Goal: Task Accomplishment & Management: Manage account settings

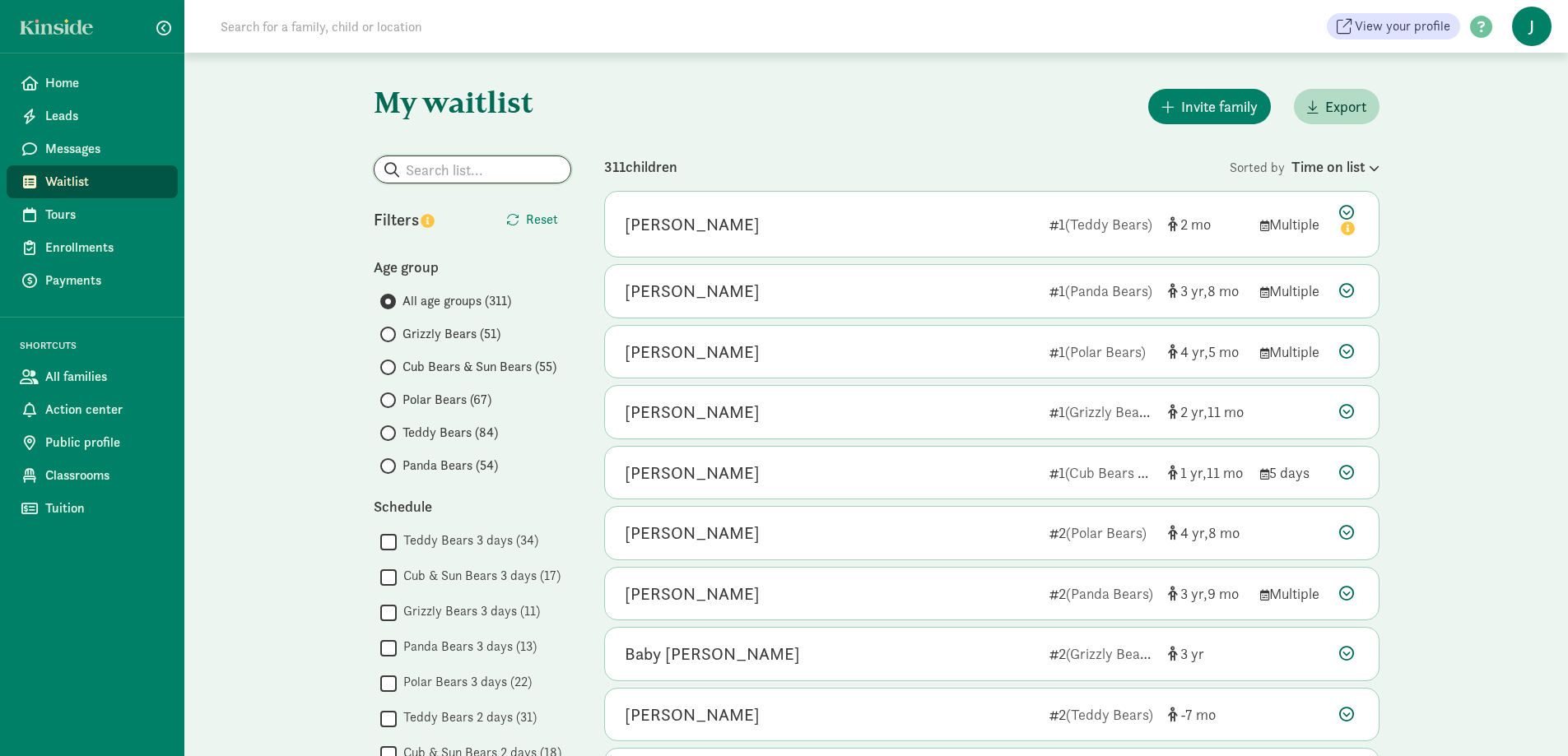
click at [428, 172] on input "search" at bounding box center [472, 169] width 196 height 26
click at [390, 432] on input "Teddy Bears (84)" at bounding box center [385, 433] width 11 height 11
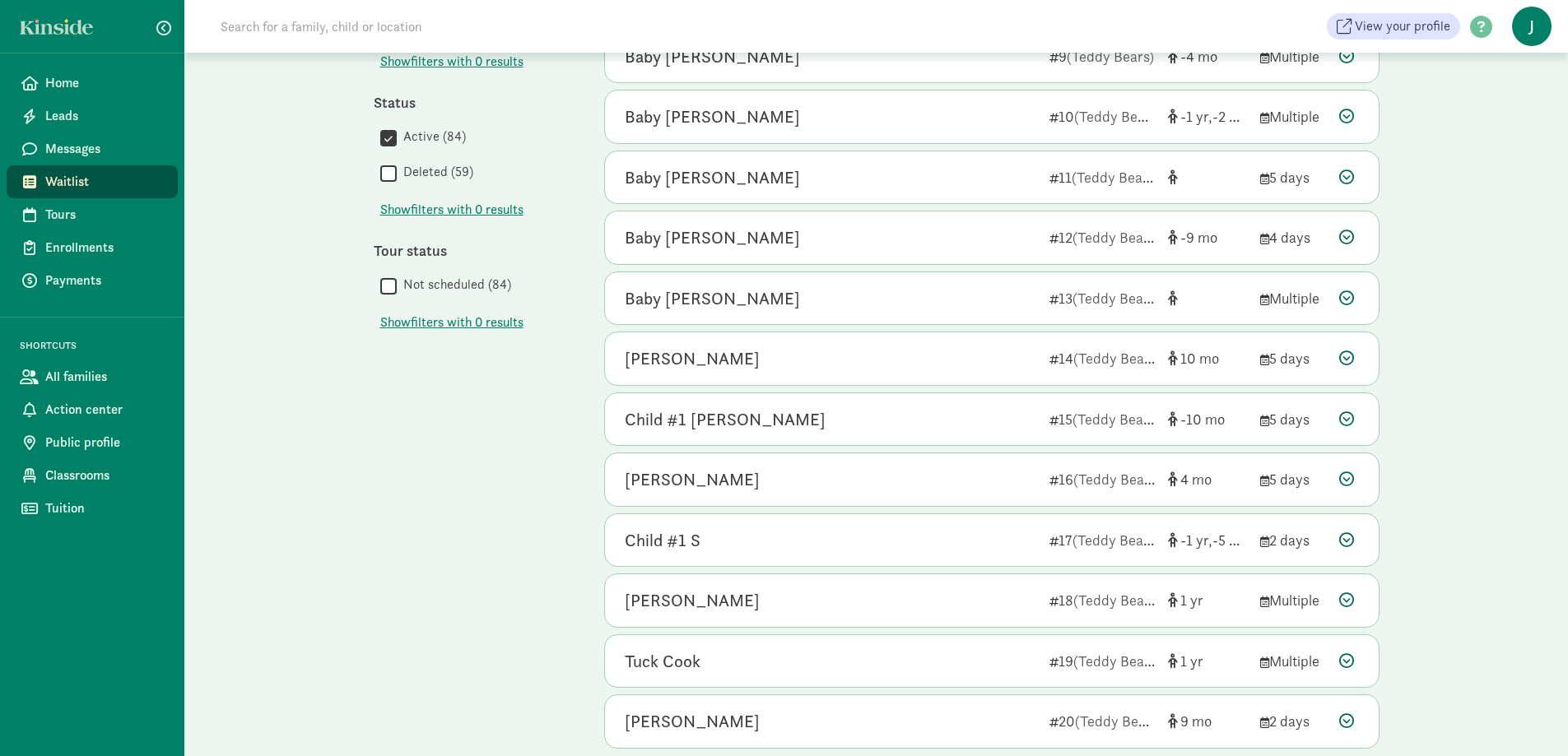
scroll to position [716, 0]
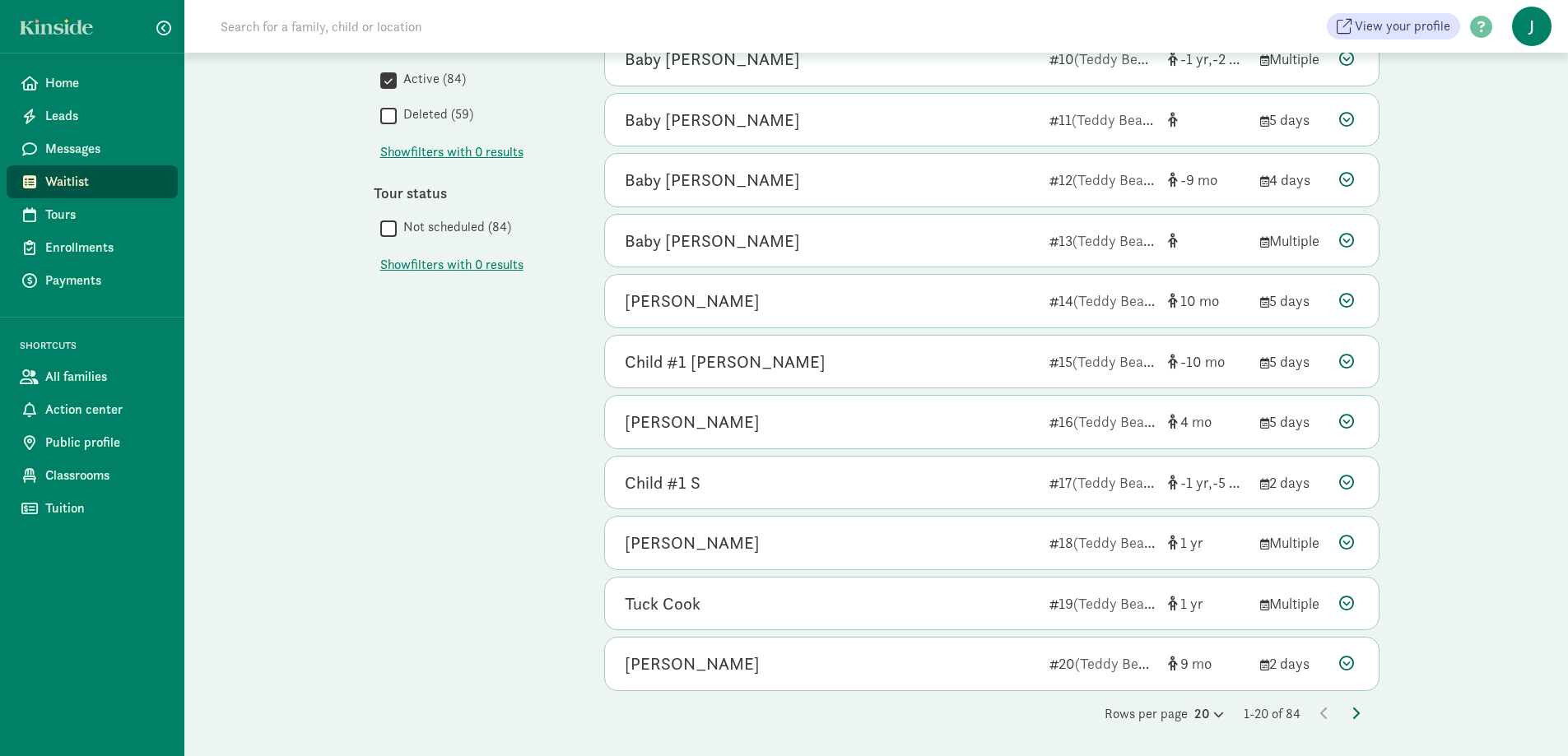
click at [1352, 712] on icon at bounding box center [1355, 713] width 9 height 13
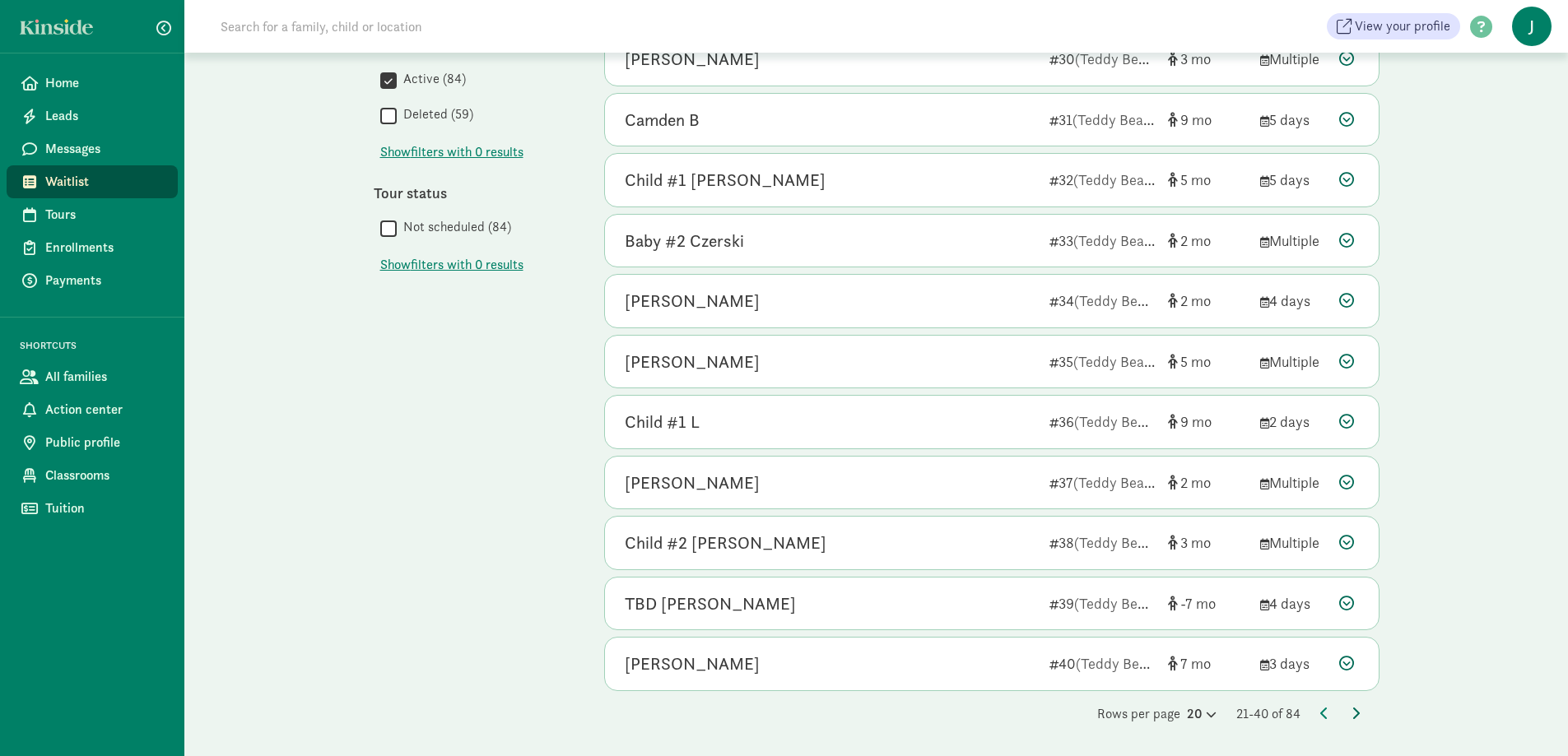
click at [1357, 709] on icon at bounding box center [1355, 713] width 9 height 13
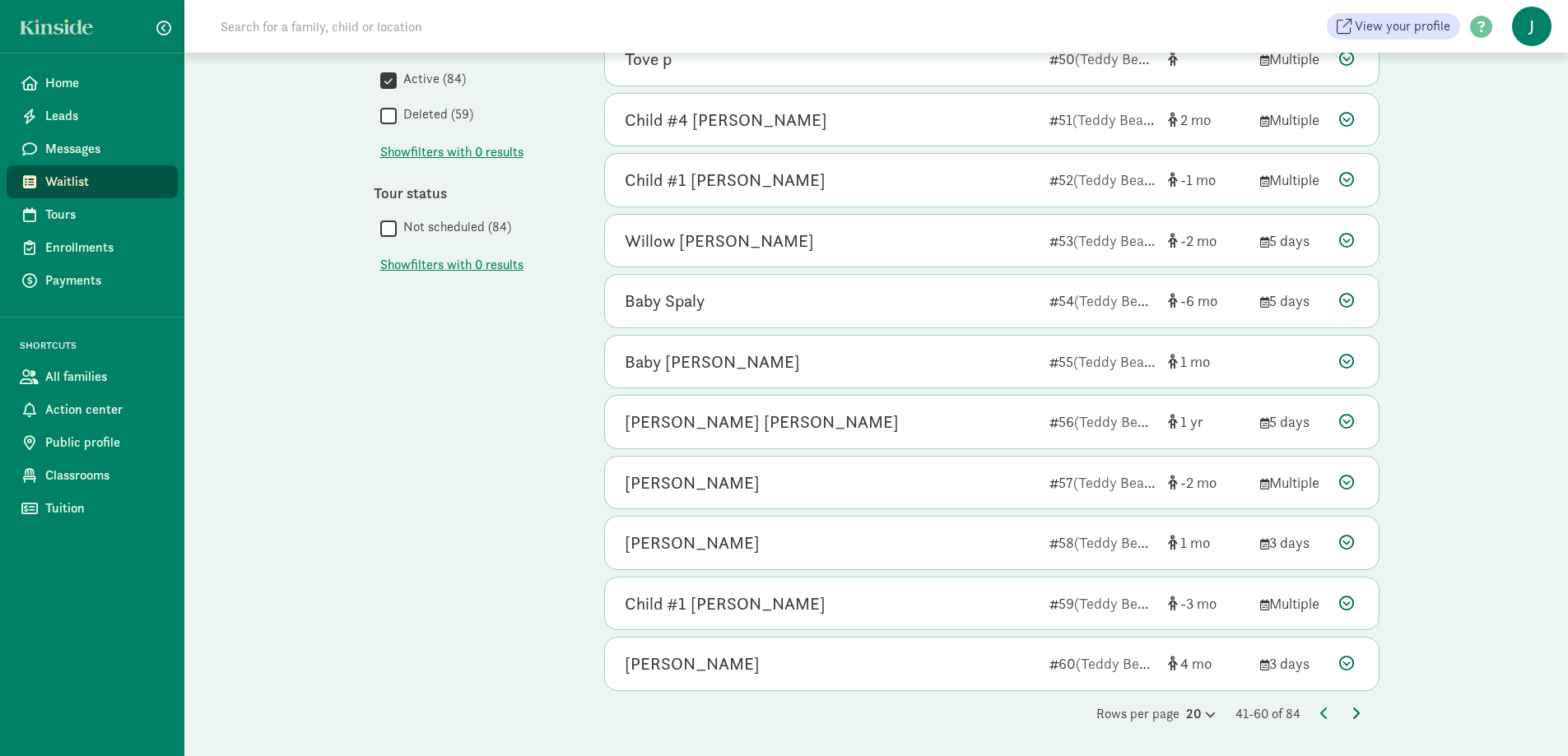
click at [1352, 716] on icon at bounding box center [1355, 713] width 9 height 13
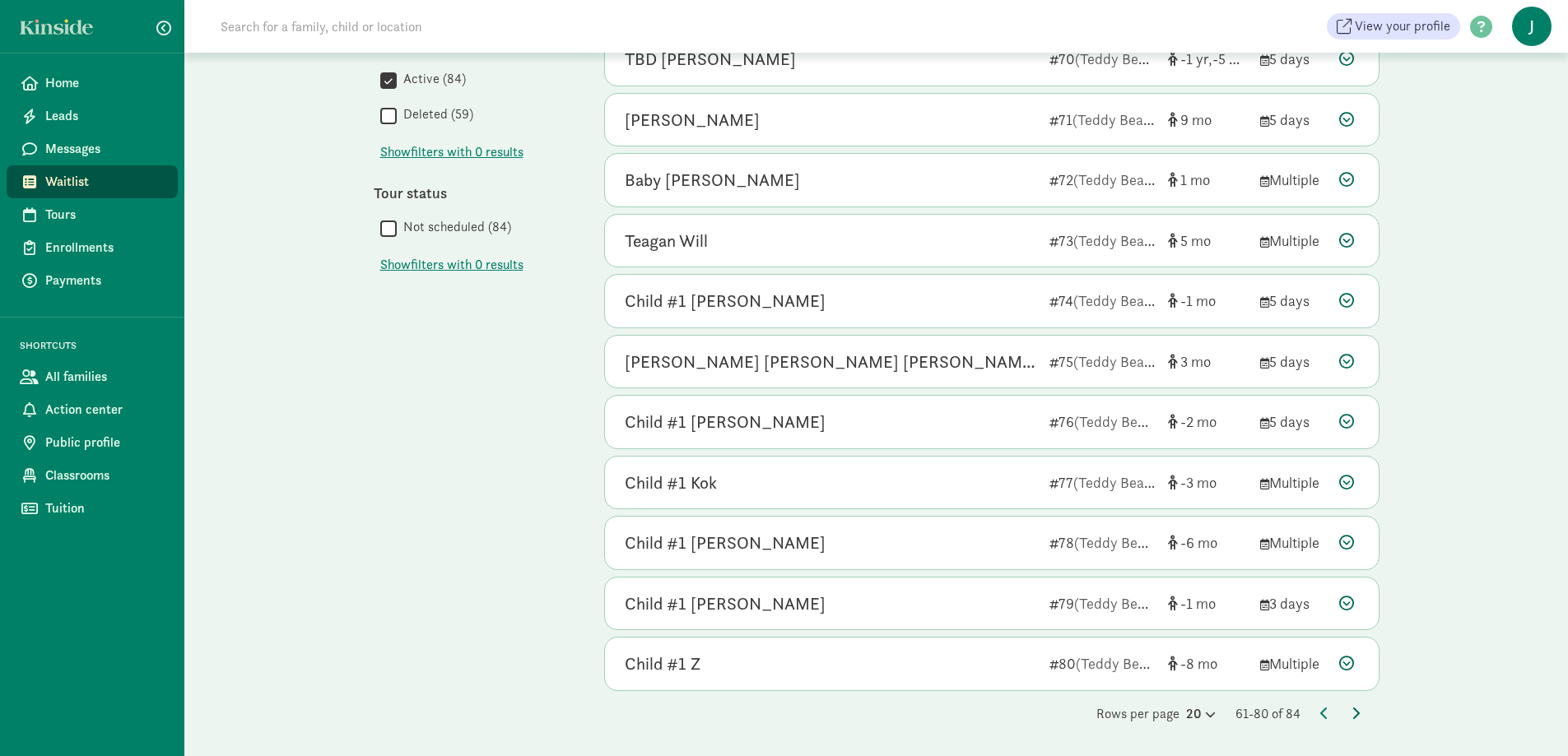
click at [1355, 713] on icon at bounding box center [1355, 713] width 9 height 13
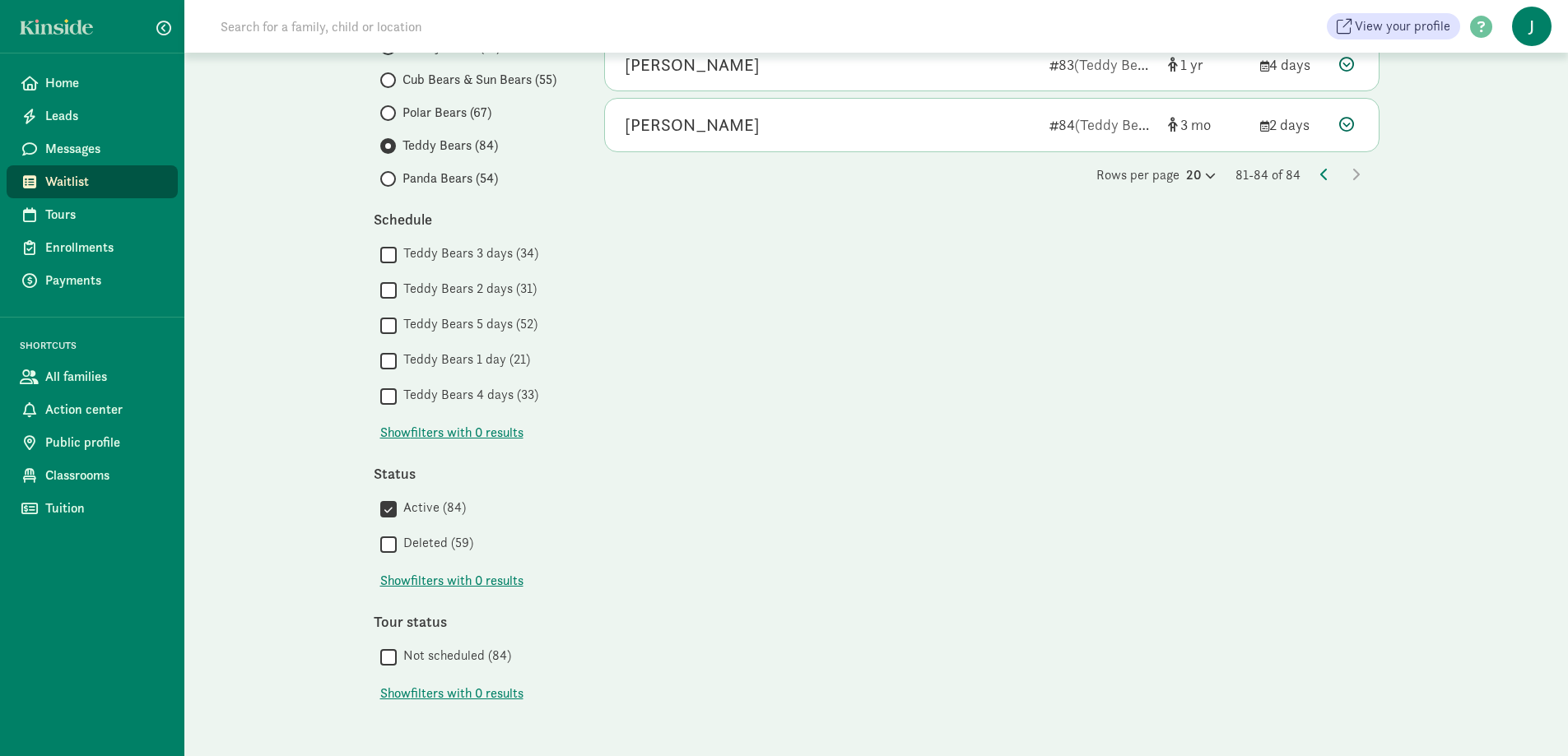
scroll to position [0, 0]
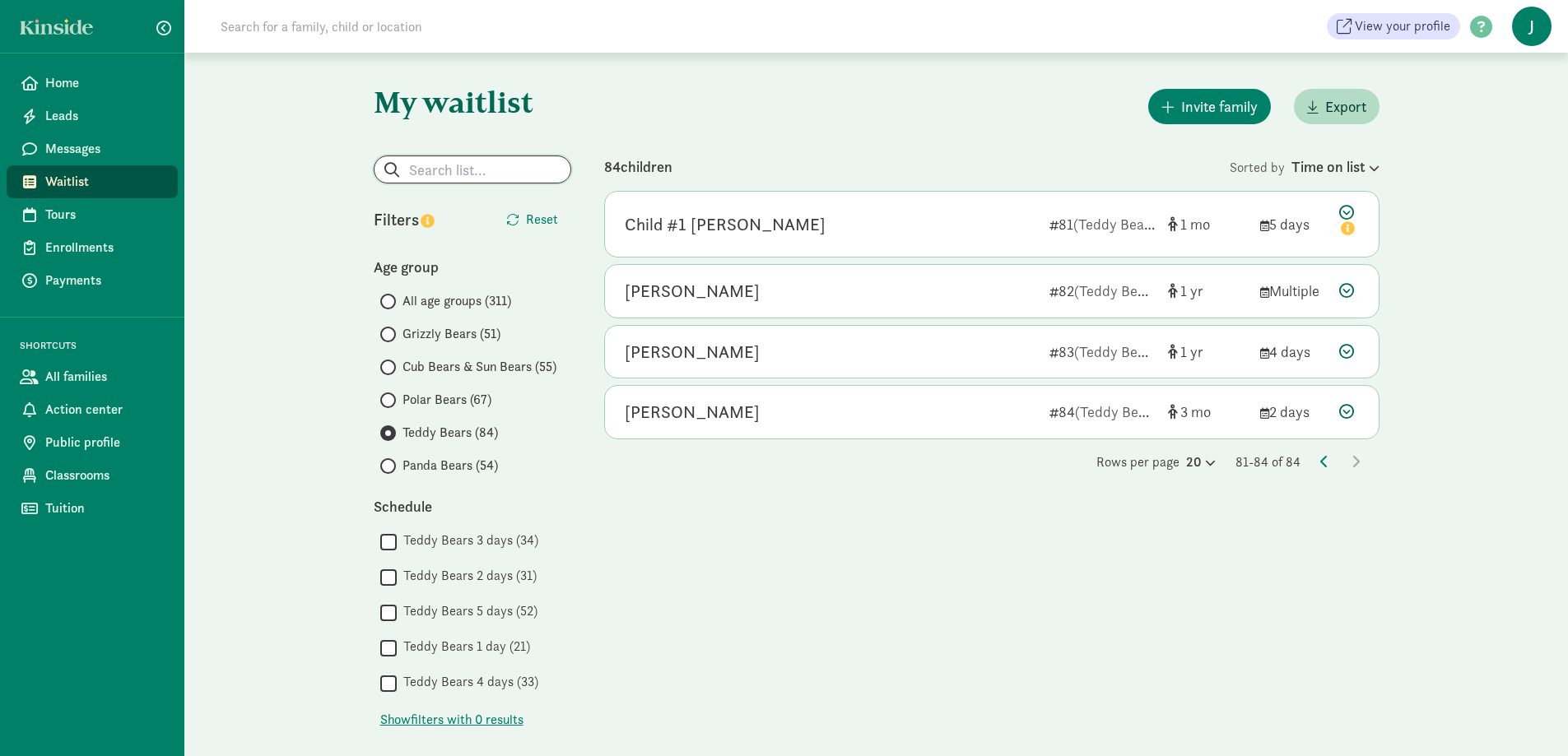
click at [441, 176] on input "search" at bounding box center [472, 169] width 196 height 26
click at [429, 207] on p "[PERSON_NAME]" at bounding box center [473, 208] width 158 height 20
type input "[PERSON_NAME]"
radio input "true"
radio input "false"
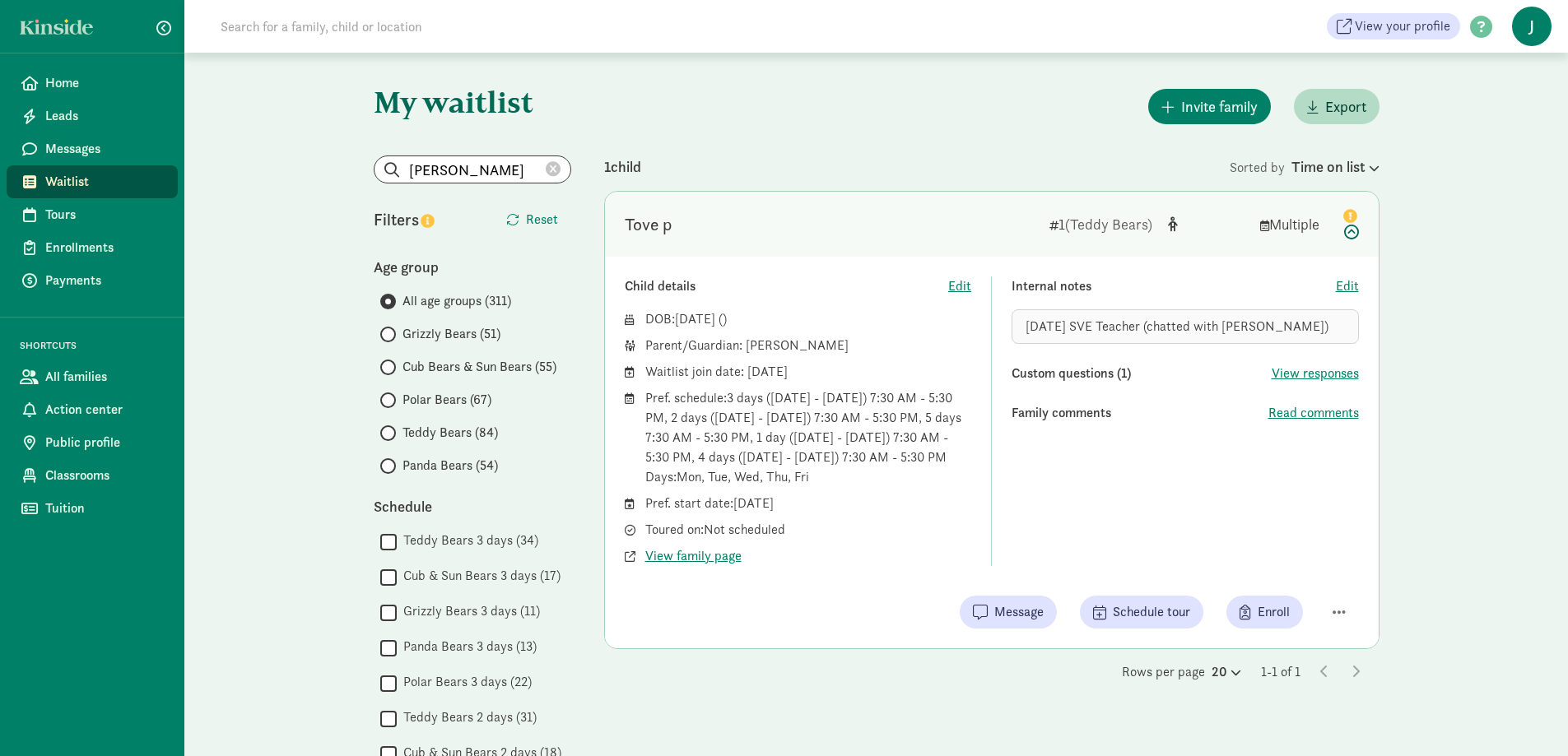
click at [557, 167] on icon at bounding box center [553, 169] width 14 height 14
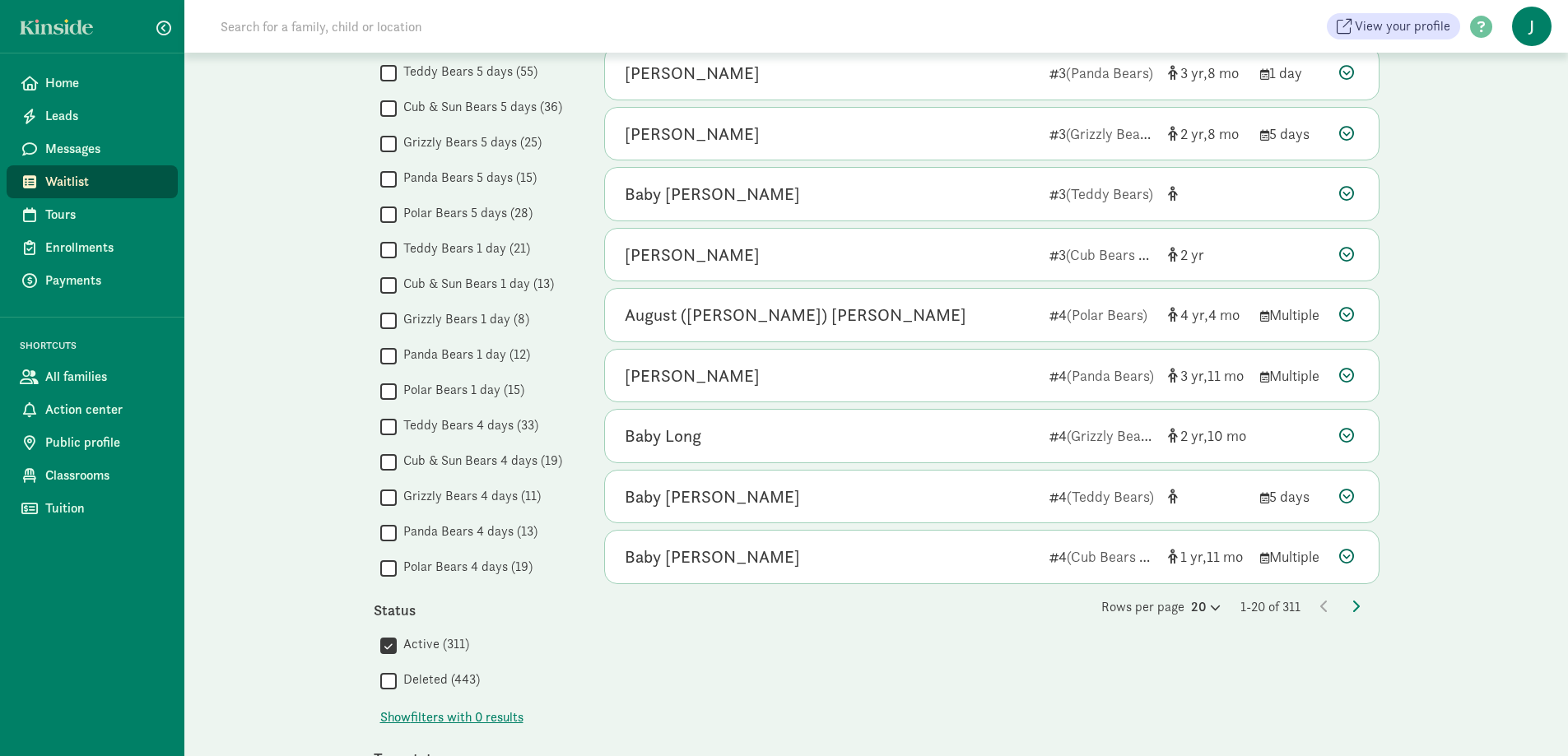
scroll to position [906, 0]
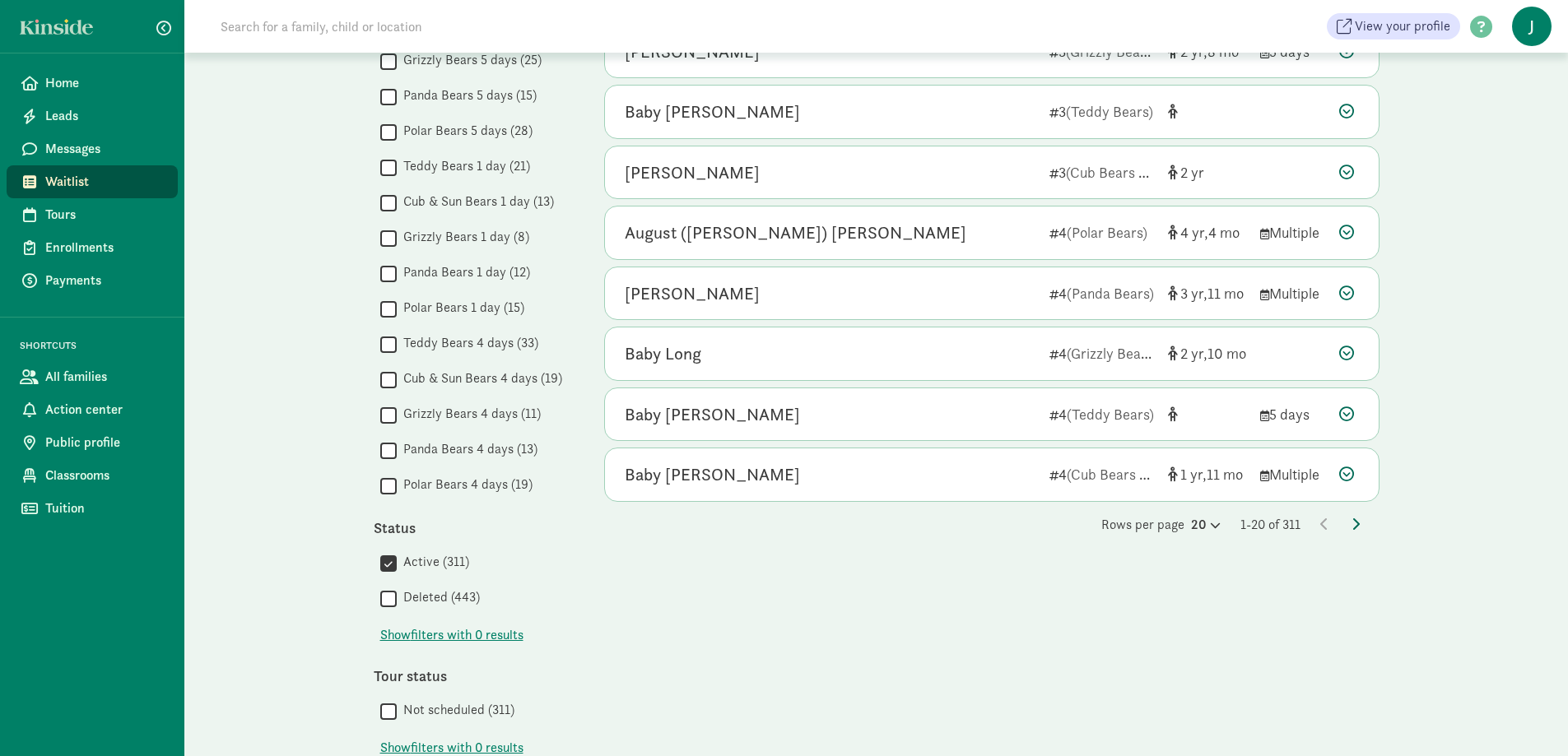
click at [1355, 522] on icon at bounding box center [1355, 524] width 9 height 13
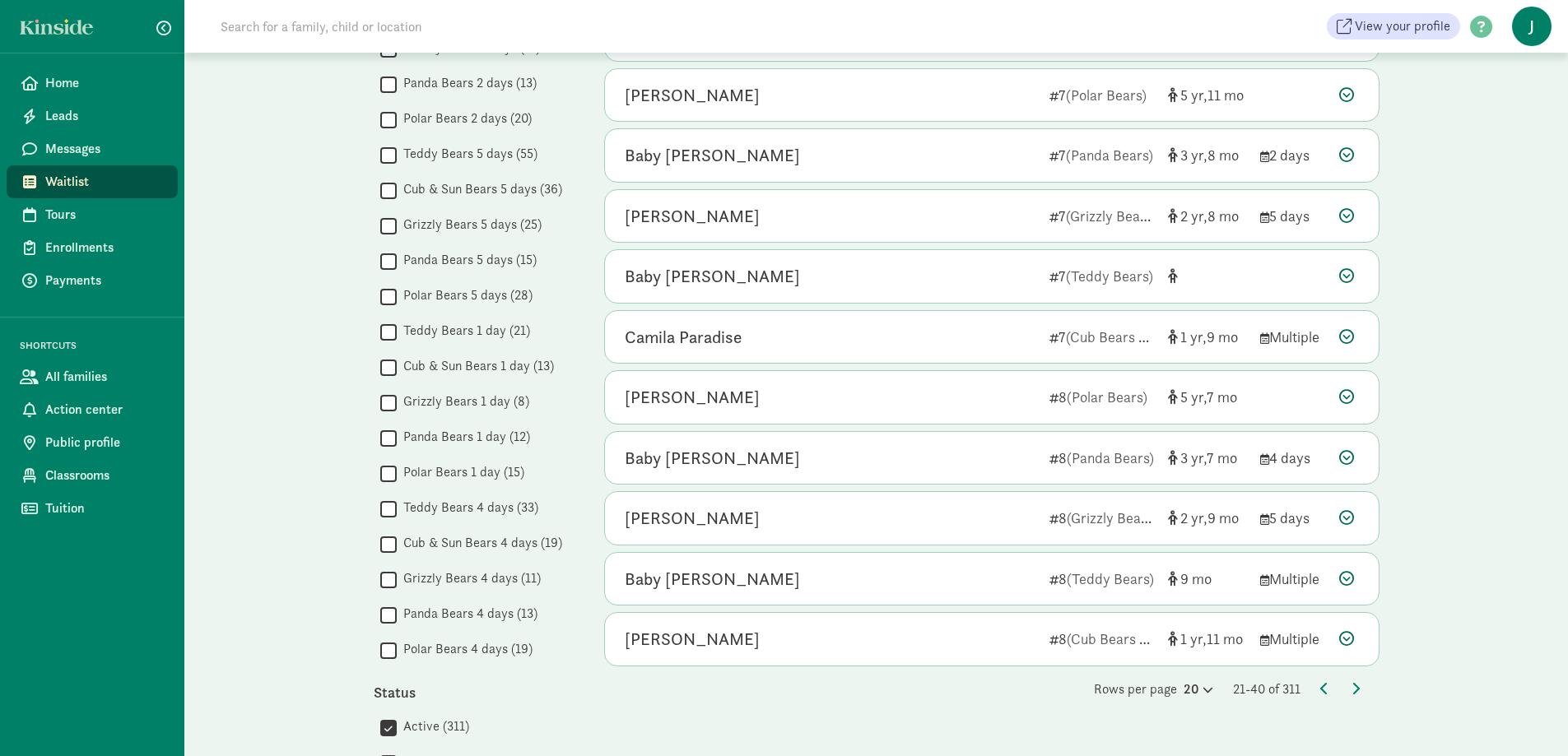
scroll to position [823, 0]
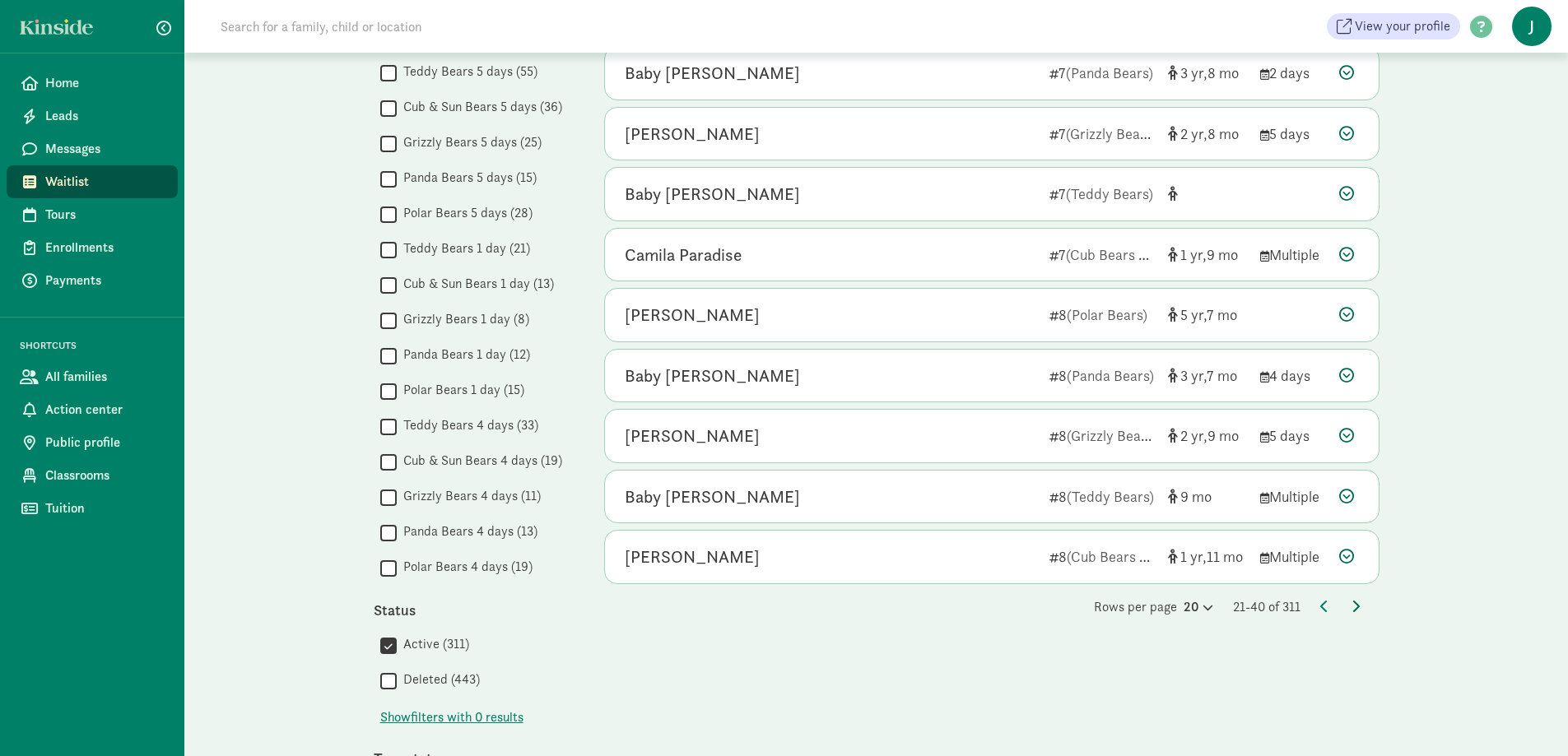
click at [1358, 604] on icon at bounding box center [1355, 605] width 9 height 13
click at [1352, 605] on icon at bounding box center [1355, 605] width 9 height 13
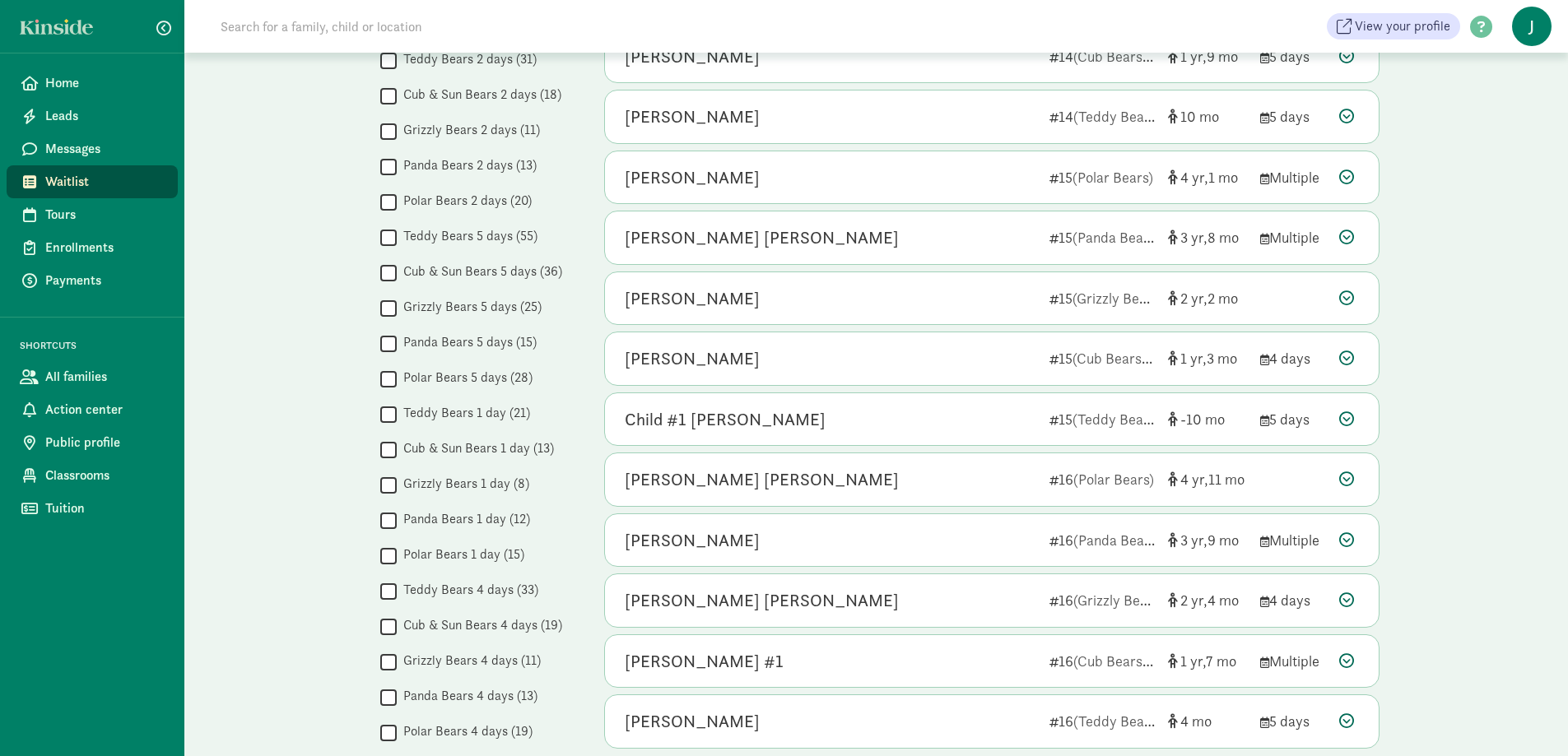
scroll to position [1070, 0]
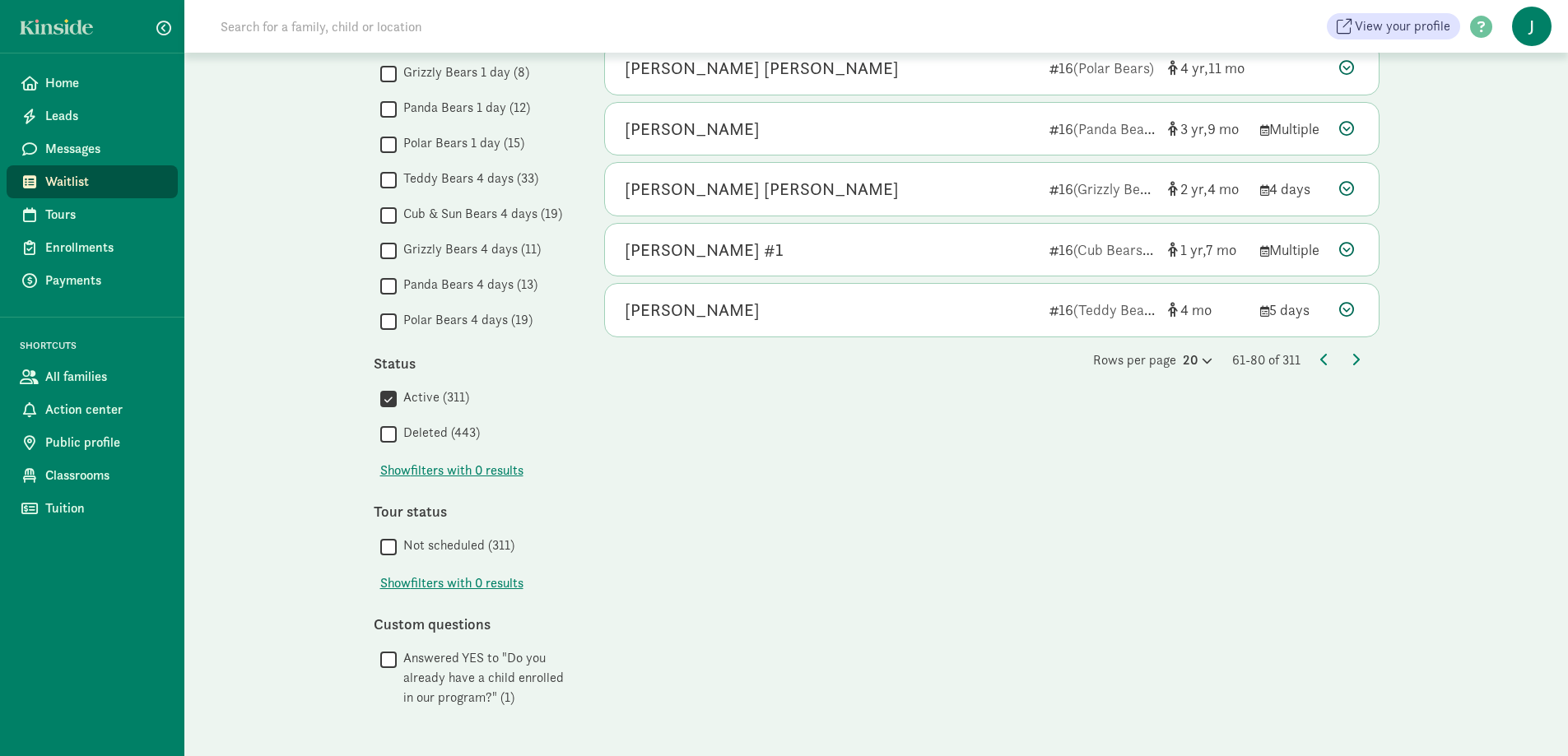
click at [1361, 354] on div "Rows per page 20 61-80 of 311" at bounding box center [991, 360] width 775 height 20
click at [1353, 357] on icon at bounding box center [1355, 359] width 9 height 13
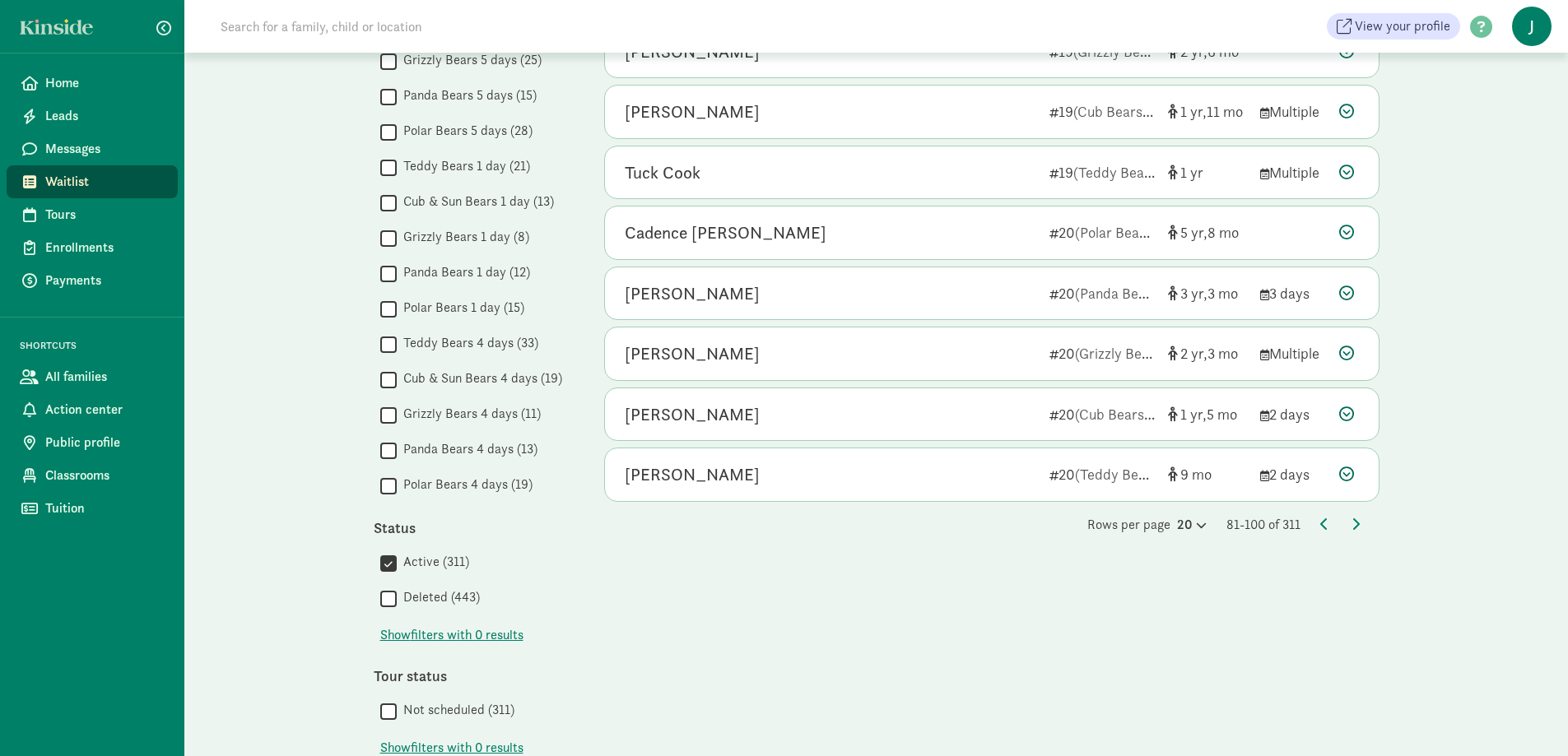
scroll to position [987, 0]
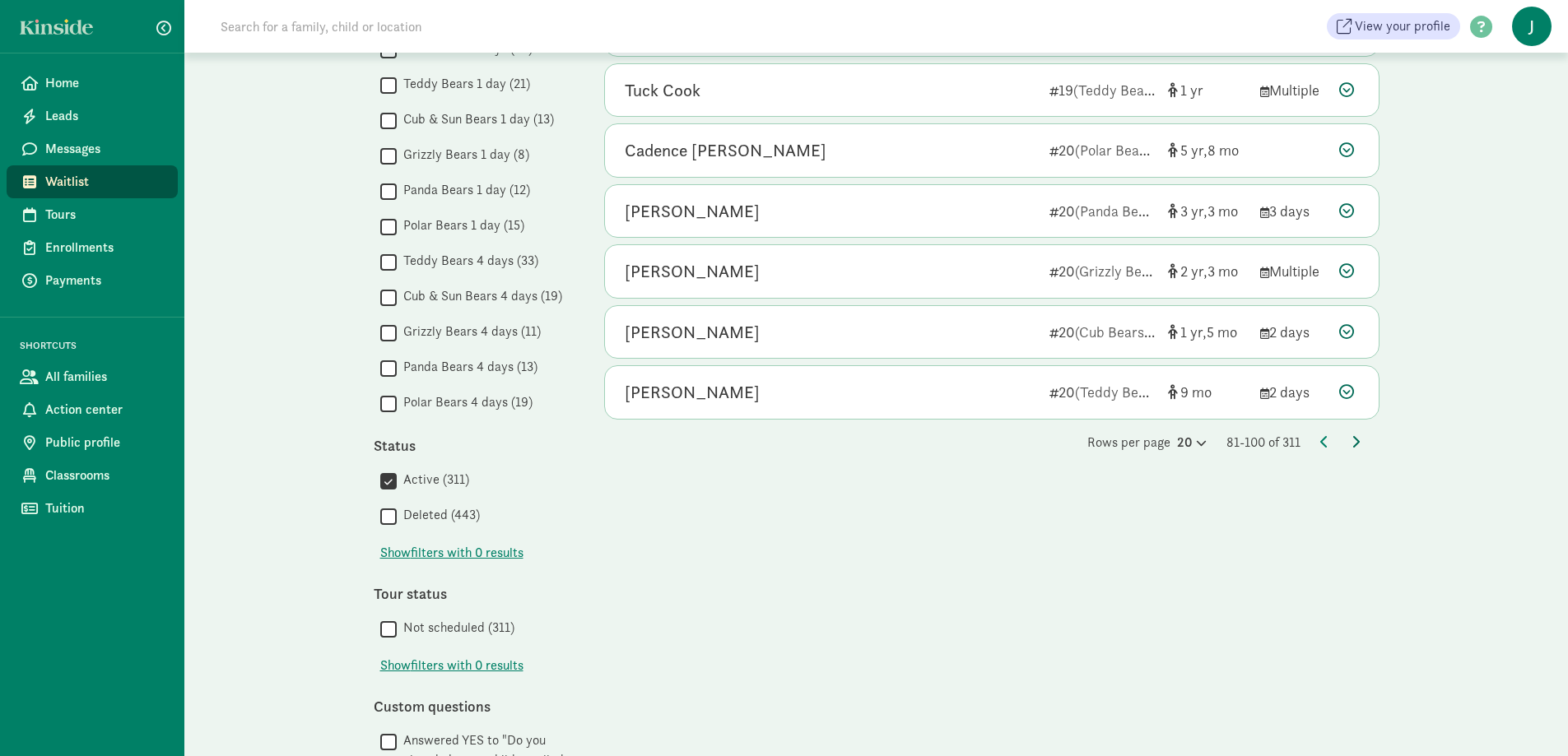
click at [1358, 444] on icon at bounding box center [1355, 441] width 9 height 13
click at [1358, 439] on icon at bounding box center [1355, 441] width 9 height 13
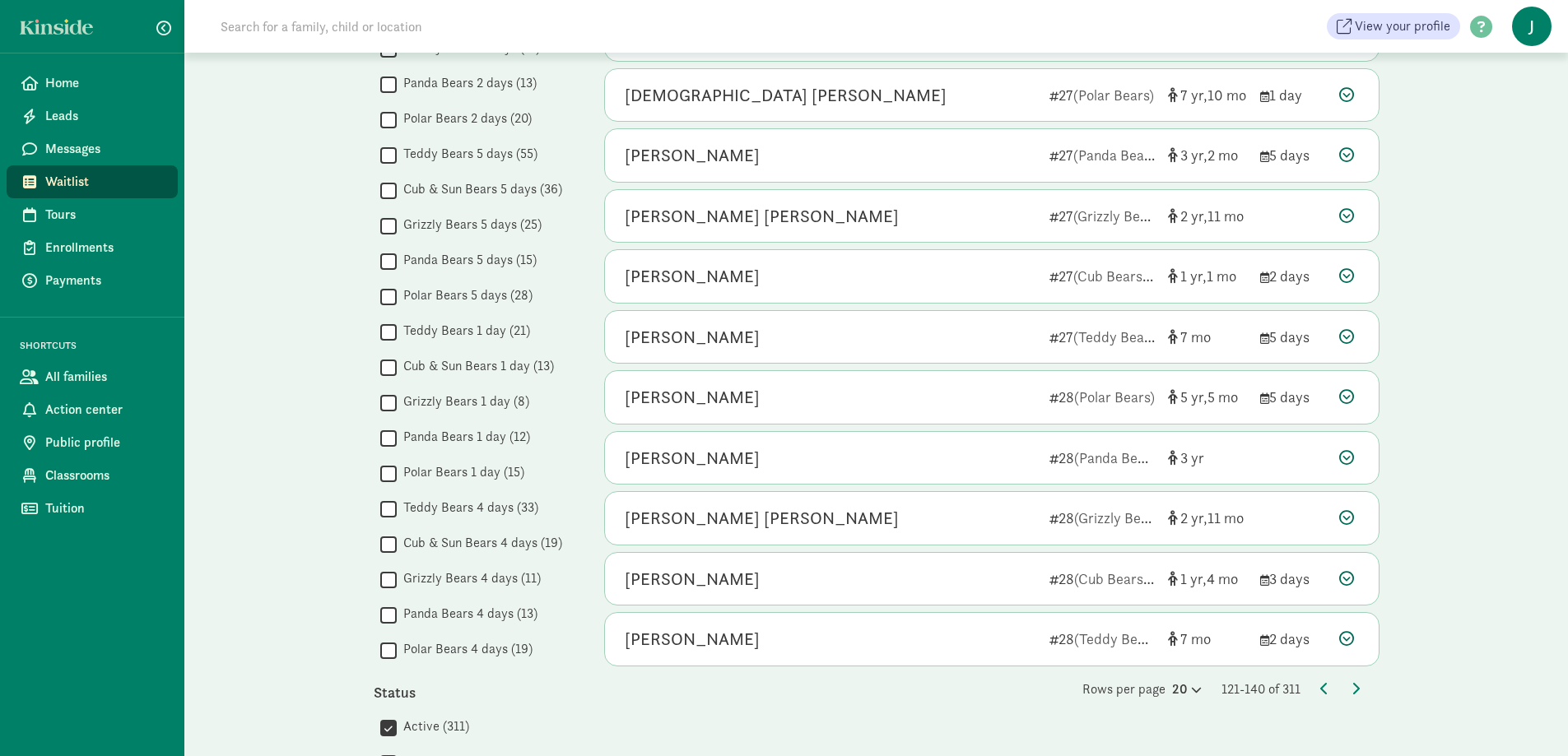
scroll to position [906, 0]
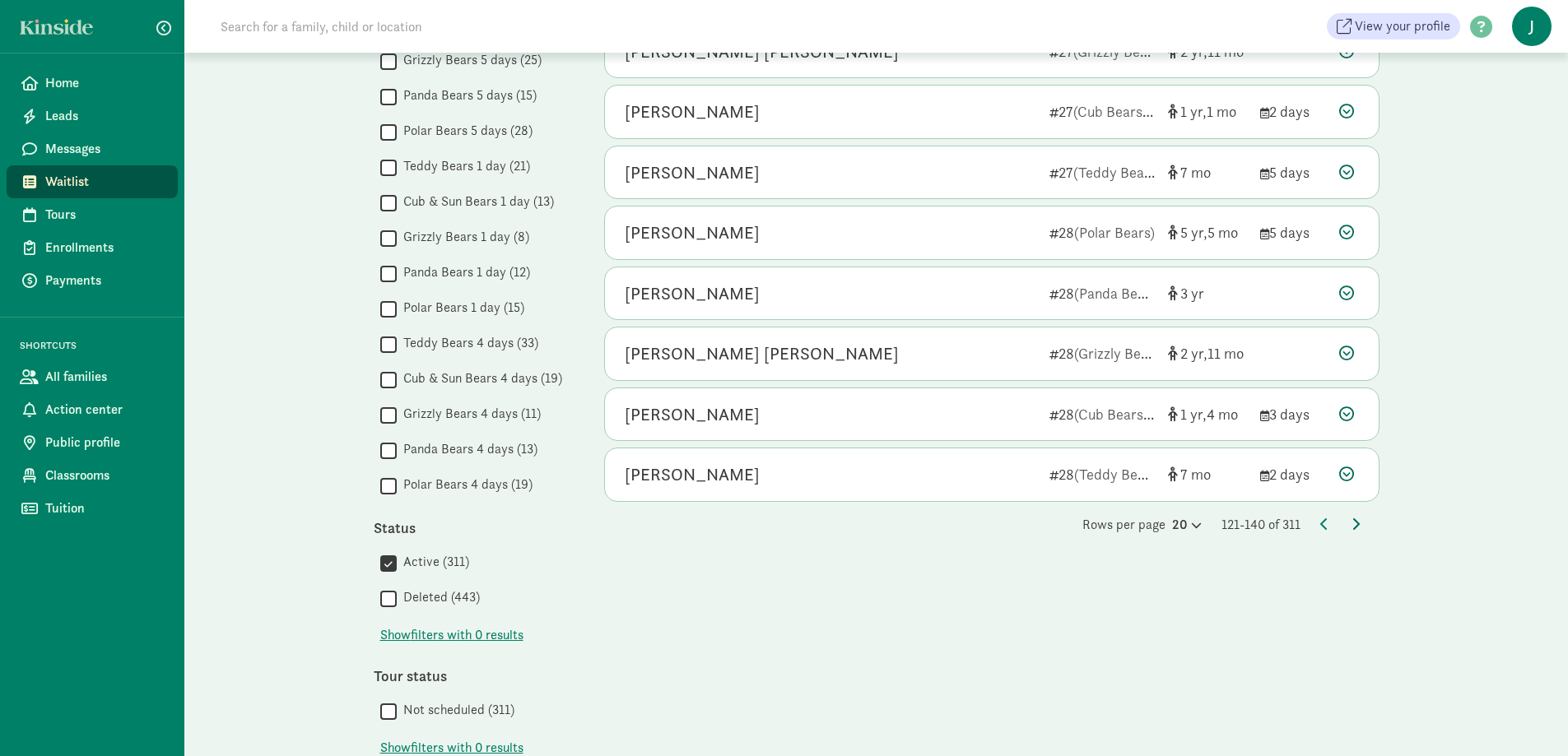
click at [1355, 519] on icon at bounding box center [1355, 524] width 9 height 13
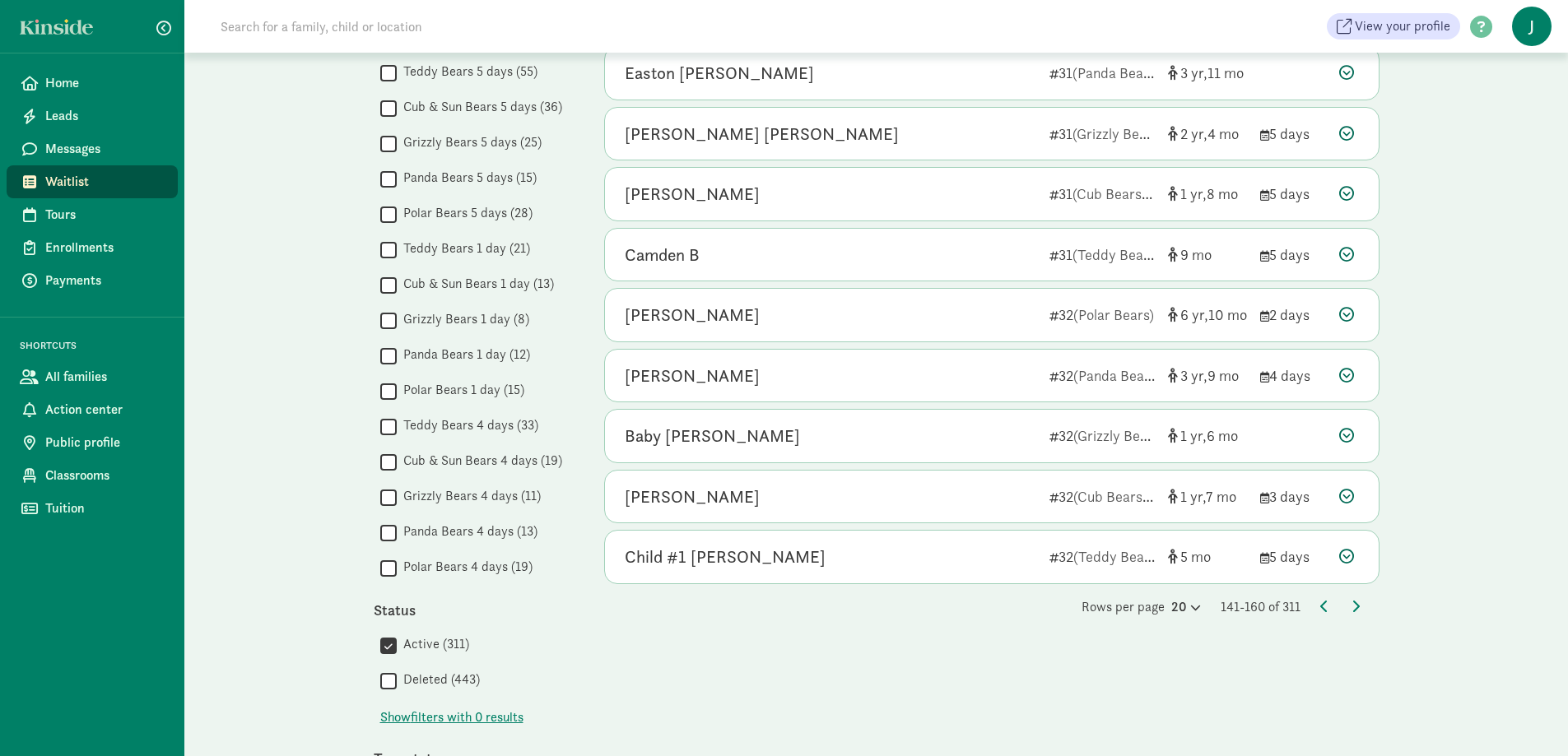
scroll to position [987, 0]
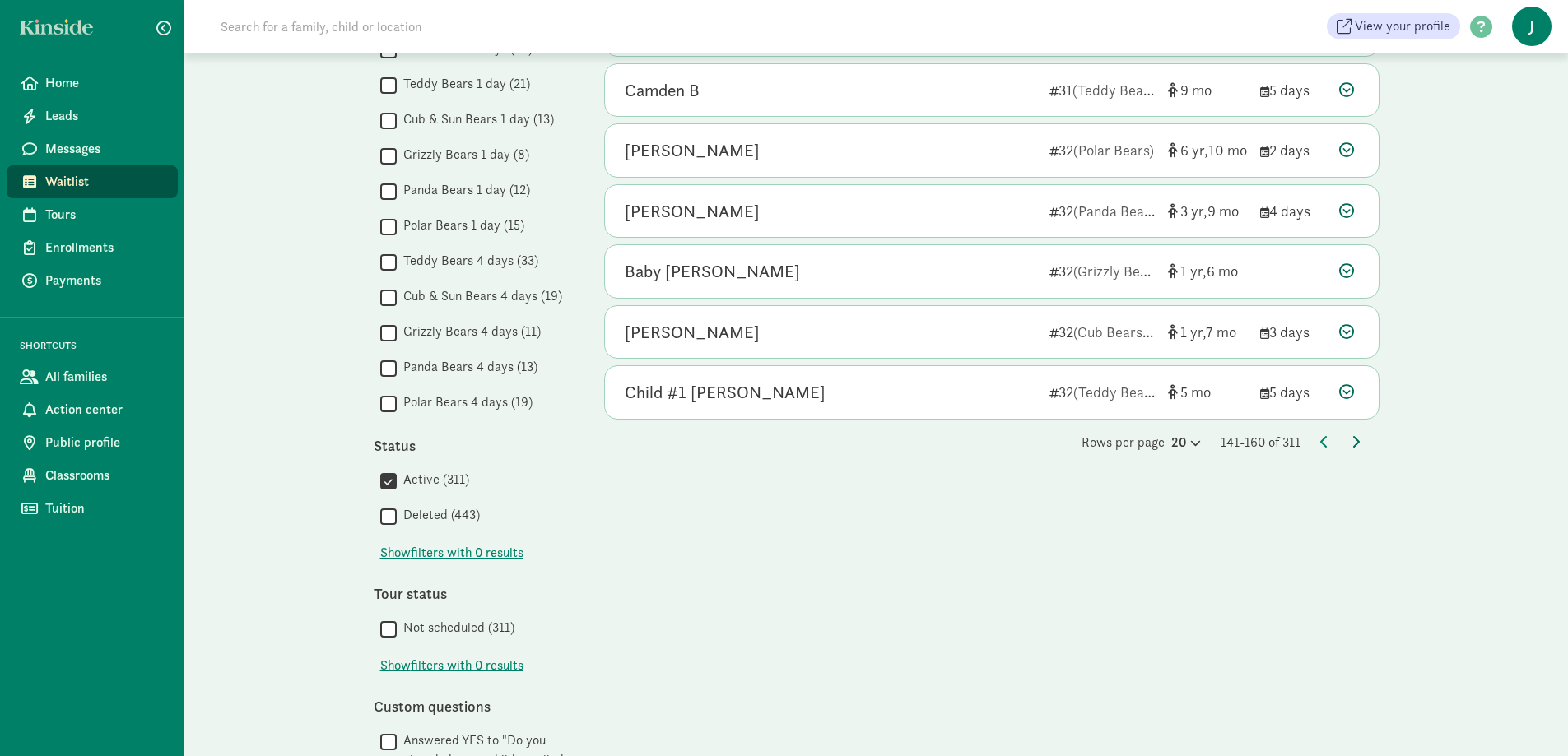
click at [1355, 441] on icon at bounding box center [1355, 441] width 9 height 13
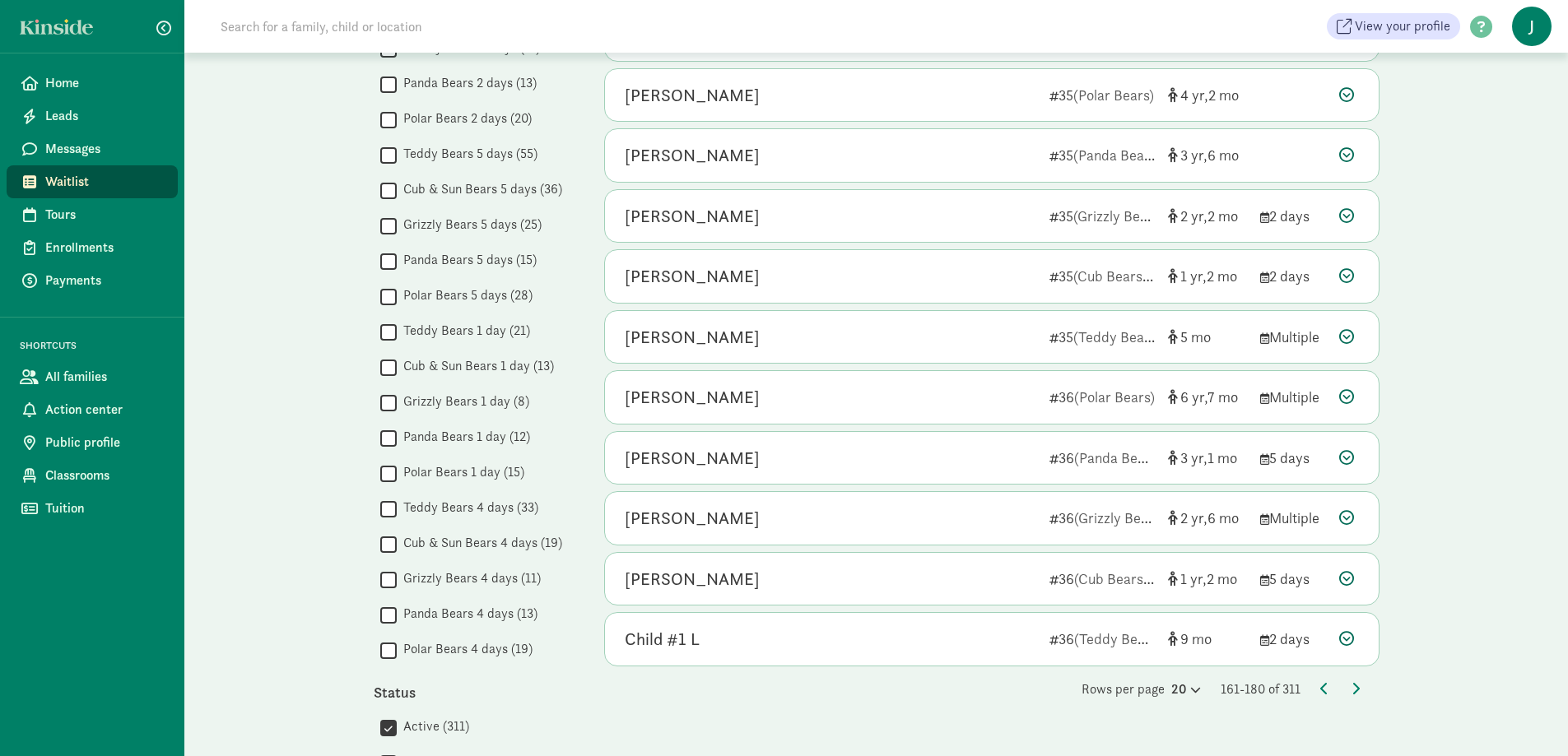
scroll to position [823, 0]
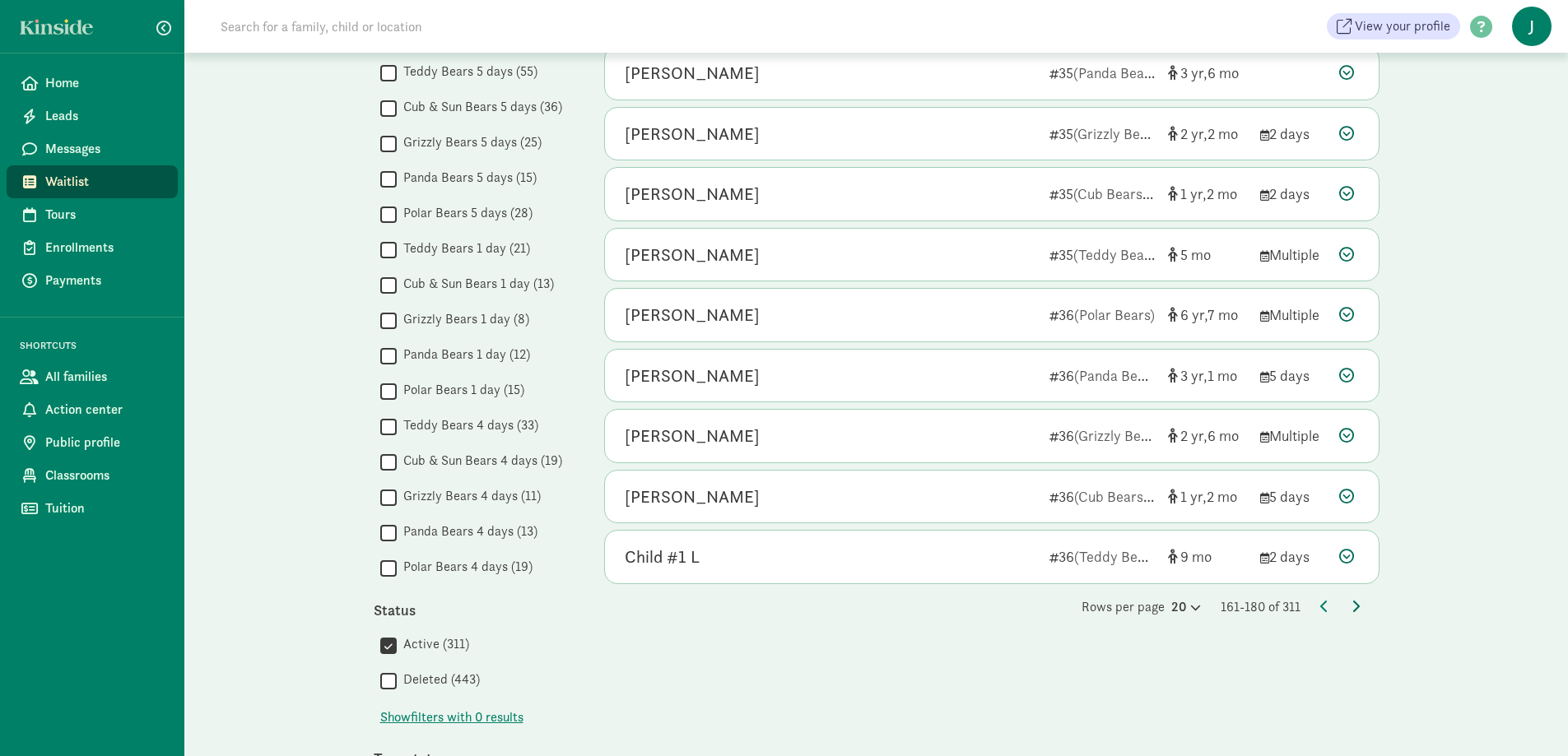
click at [1351, 611] on icon at bounding box center [1355, 605] width 9 height 13
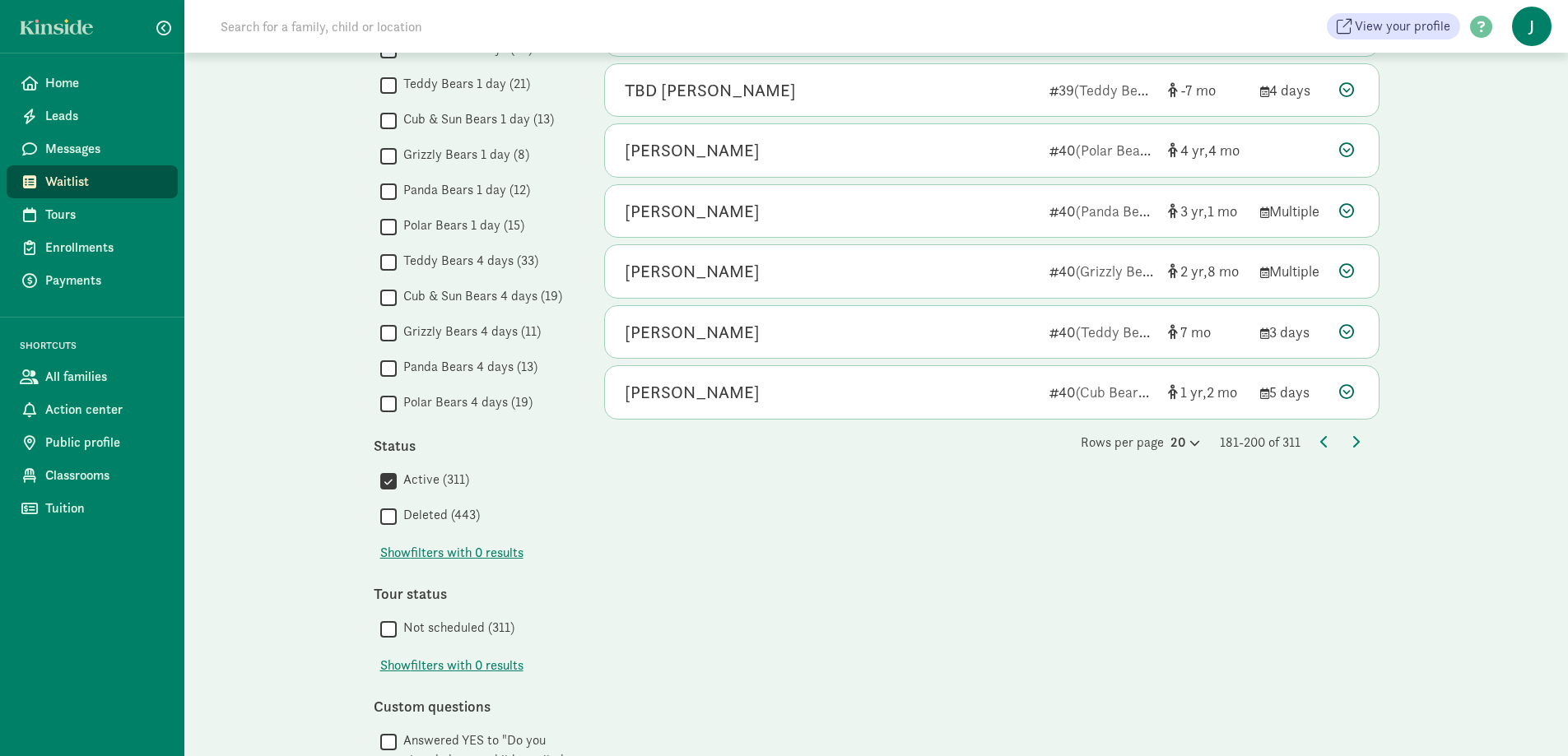
scroll to position [1070, 0]
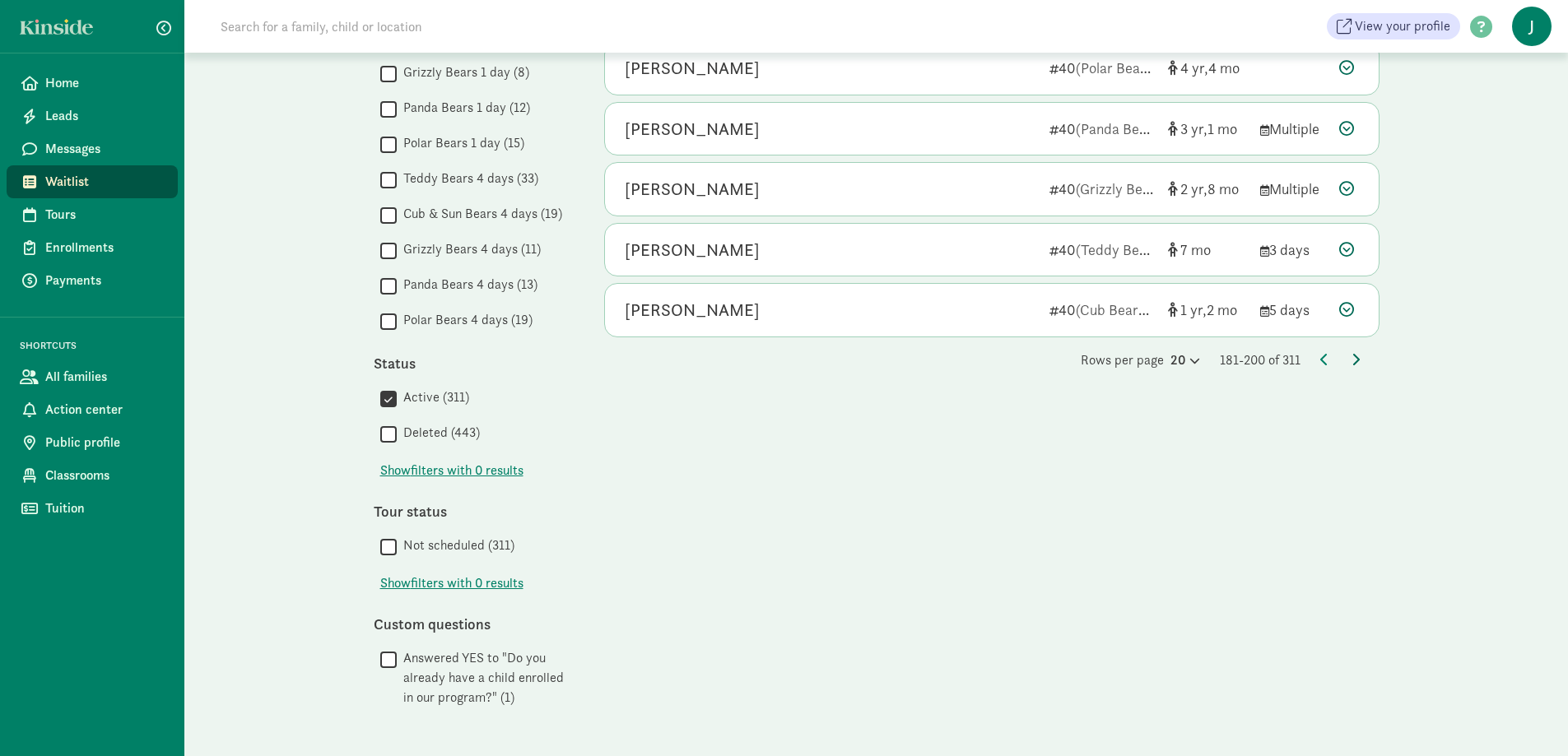
click at [1351, 360] on icon at bounding box center [1355, 359] width 9 height 13
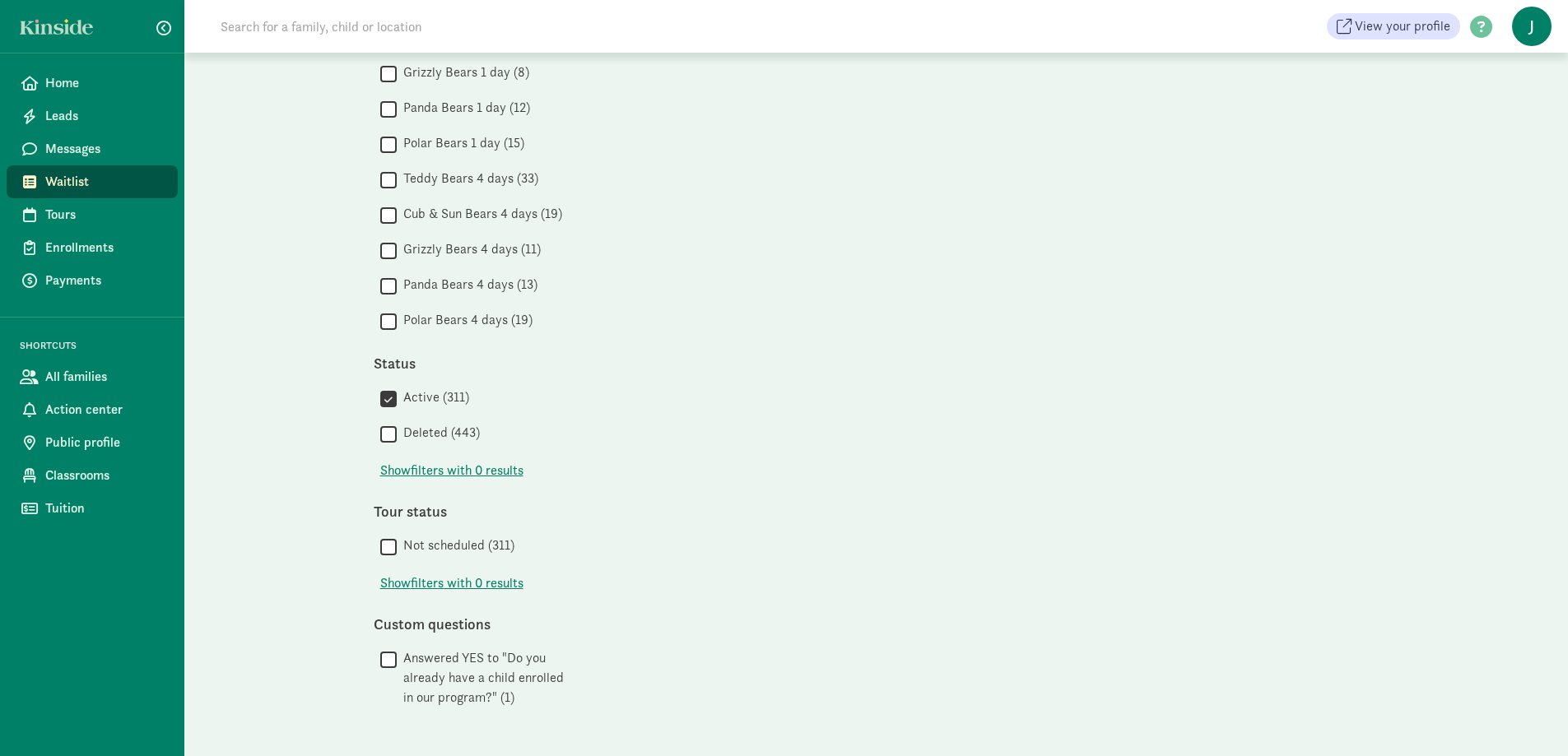
scroll to position [0, 0]
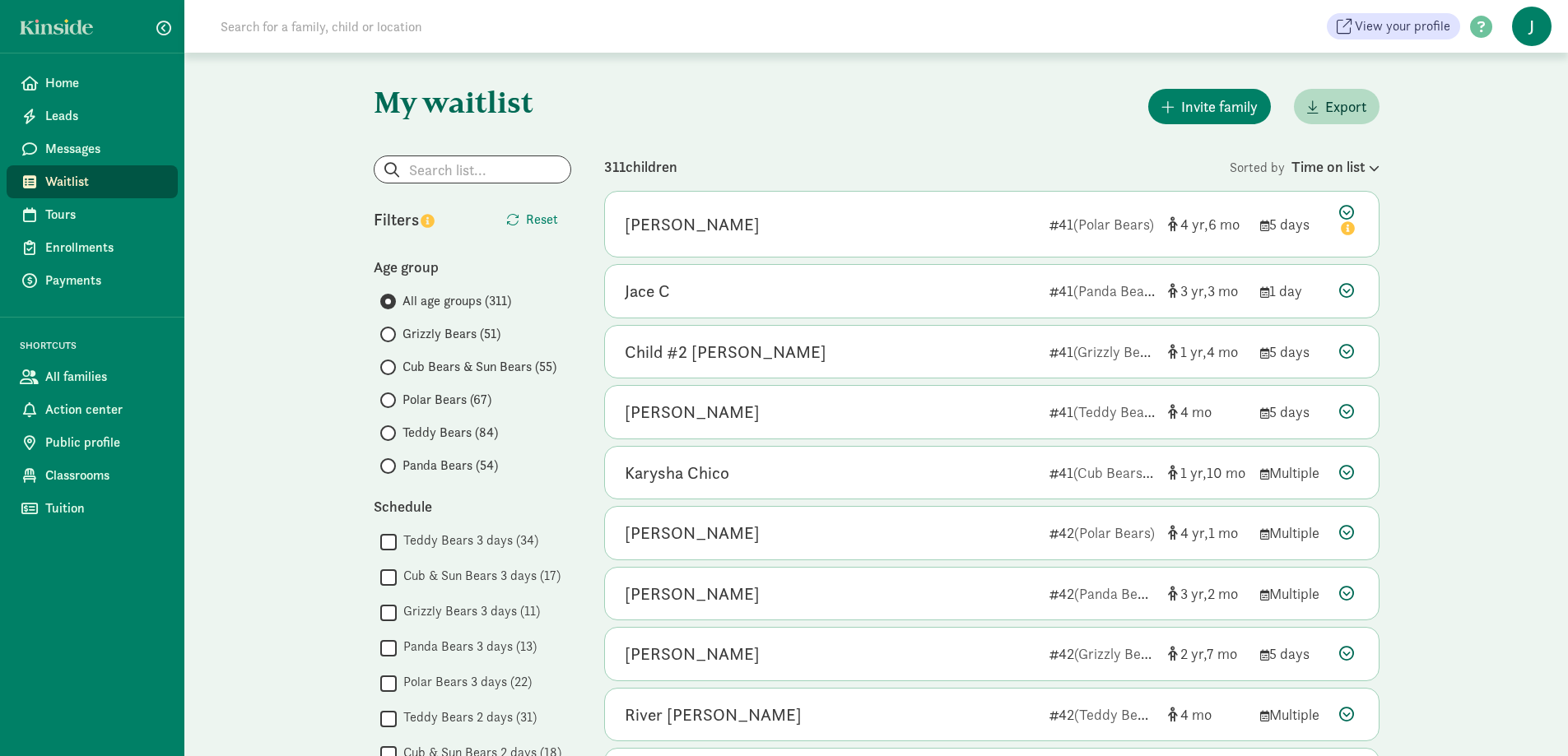
click at [394, 434] on span at bounding box center [388, 433] width 15 height 15
click at [391, 434] on input "Teddy Bears (84)" at bounding box center [385, 433] width 11 height 11
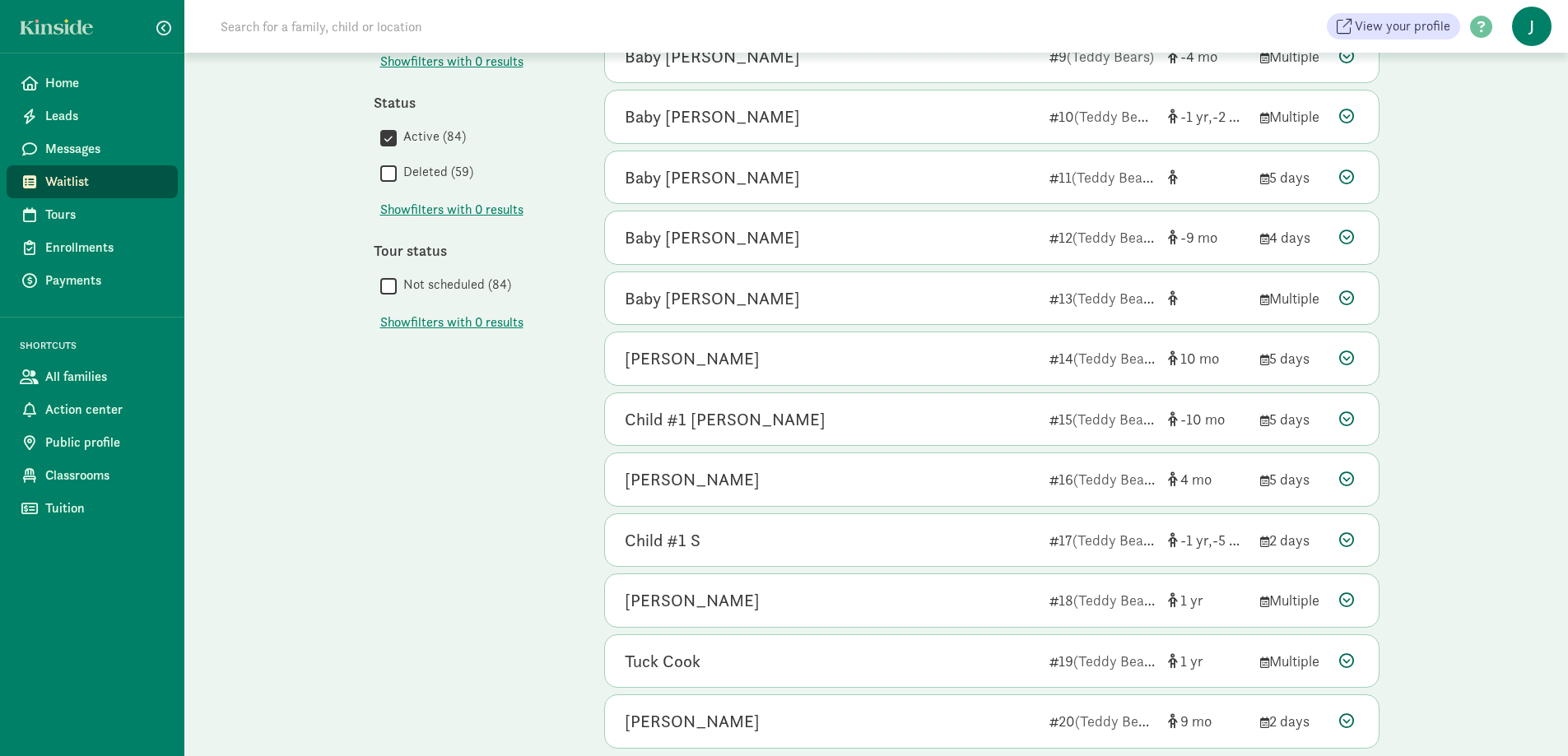
scroll to position [716, 0]
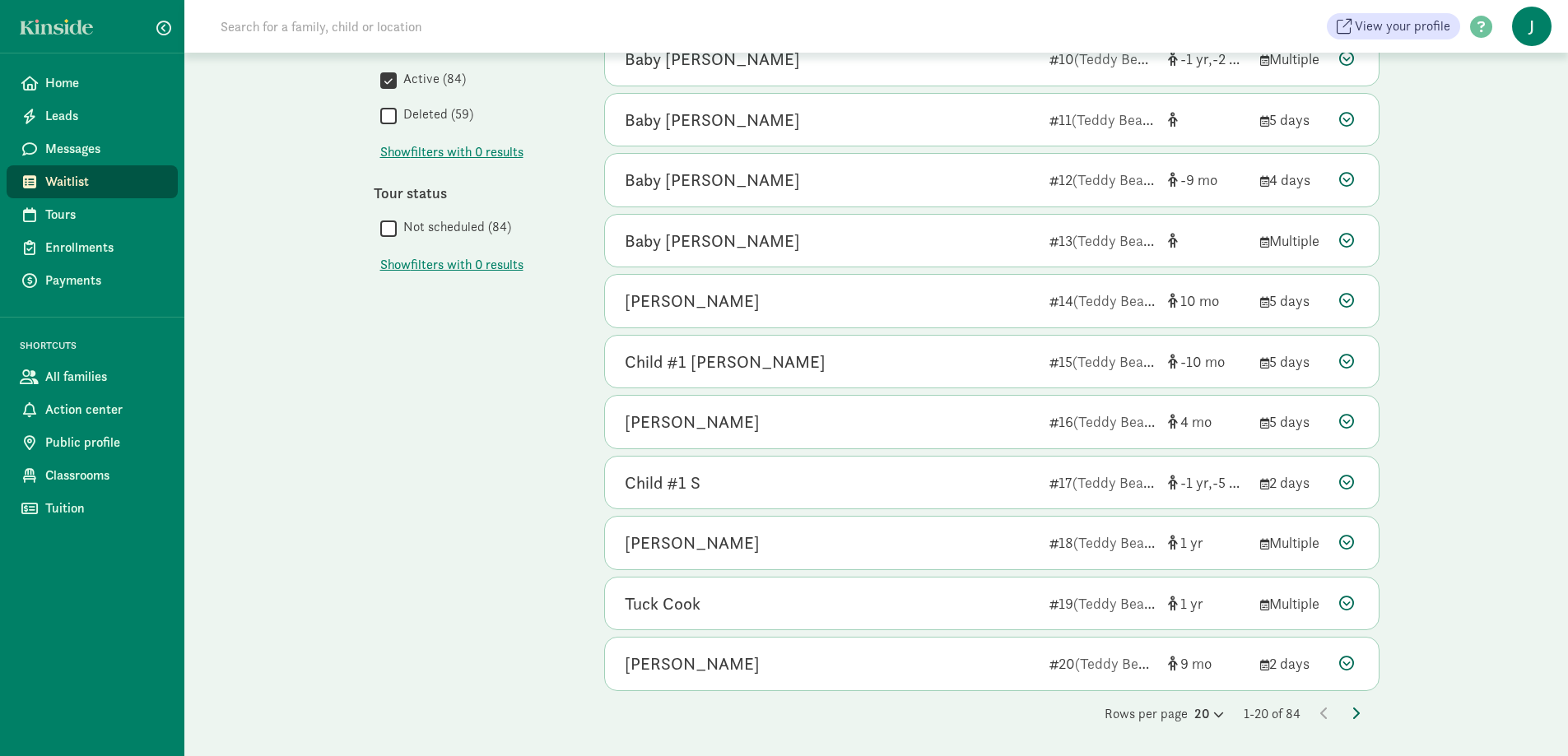
click at [1356, 710] on icon at bounding box center [1355, 713] width 9 height 13
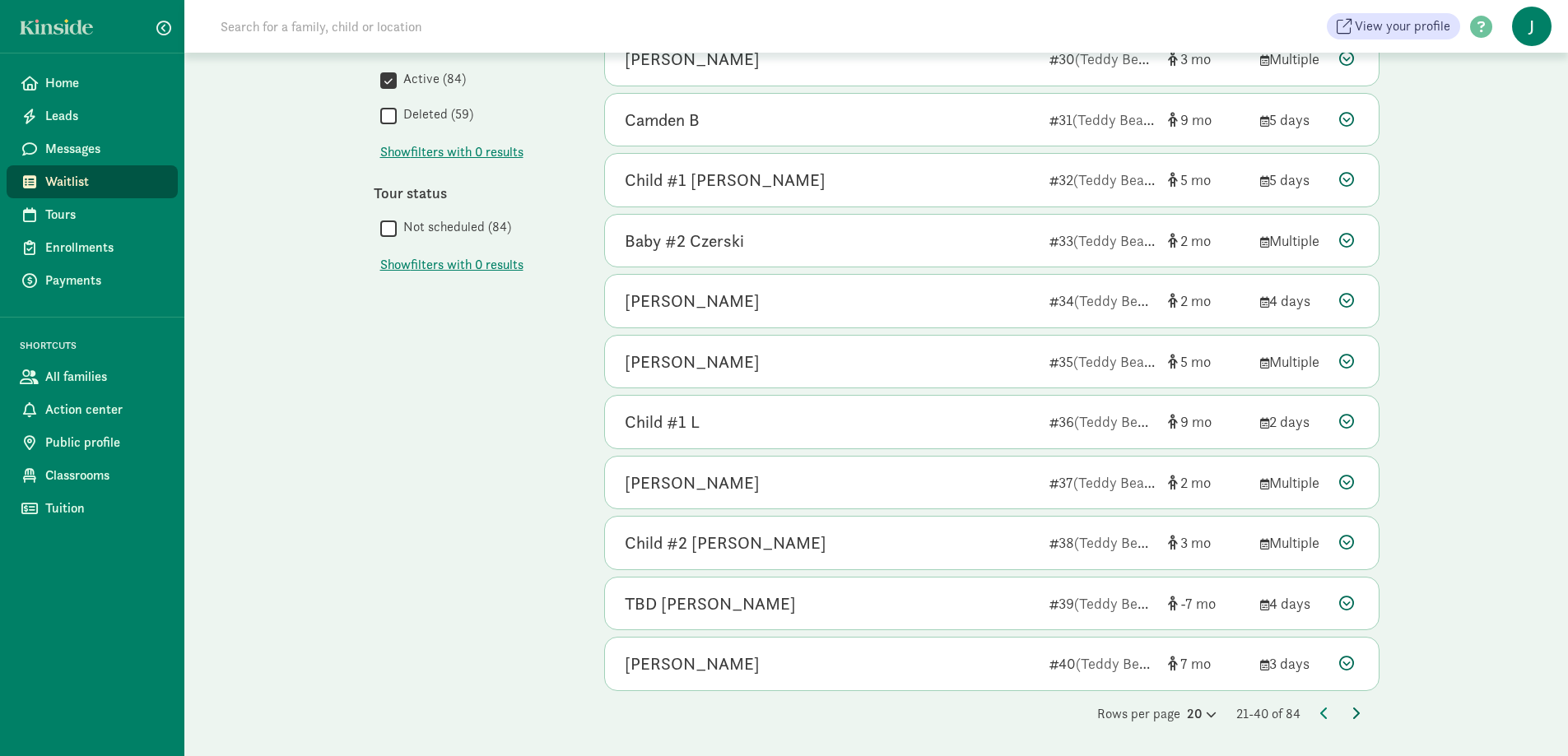
click at [1355, 715] on icon at bounding box center [1355, 713] width 9 height 13
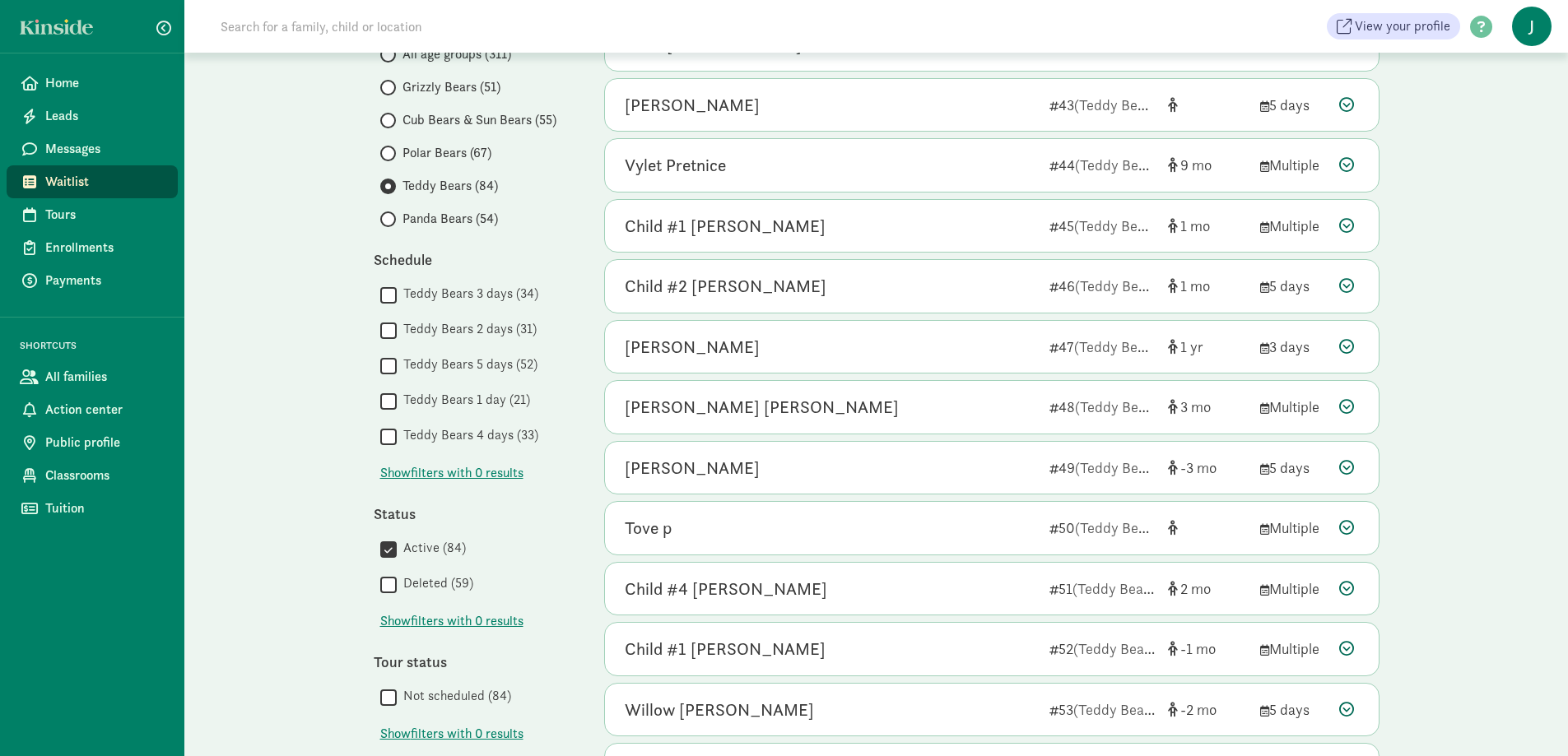
scroll to position [329, 0]
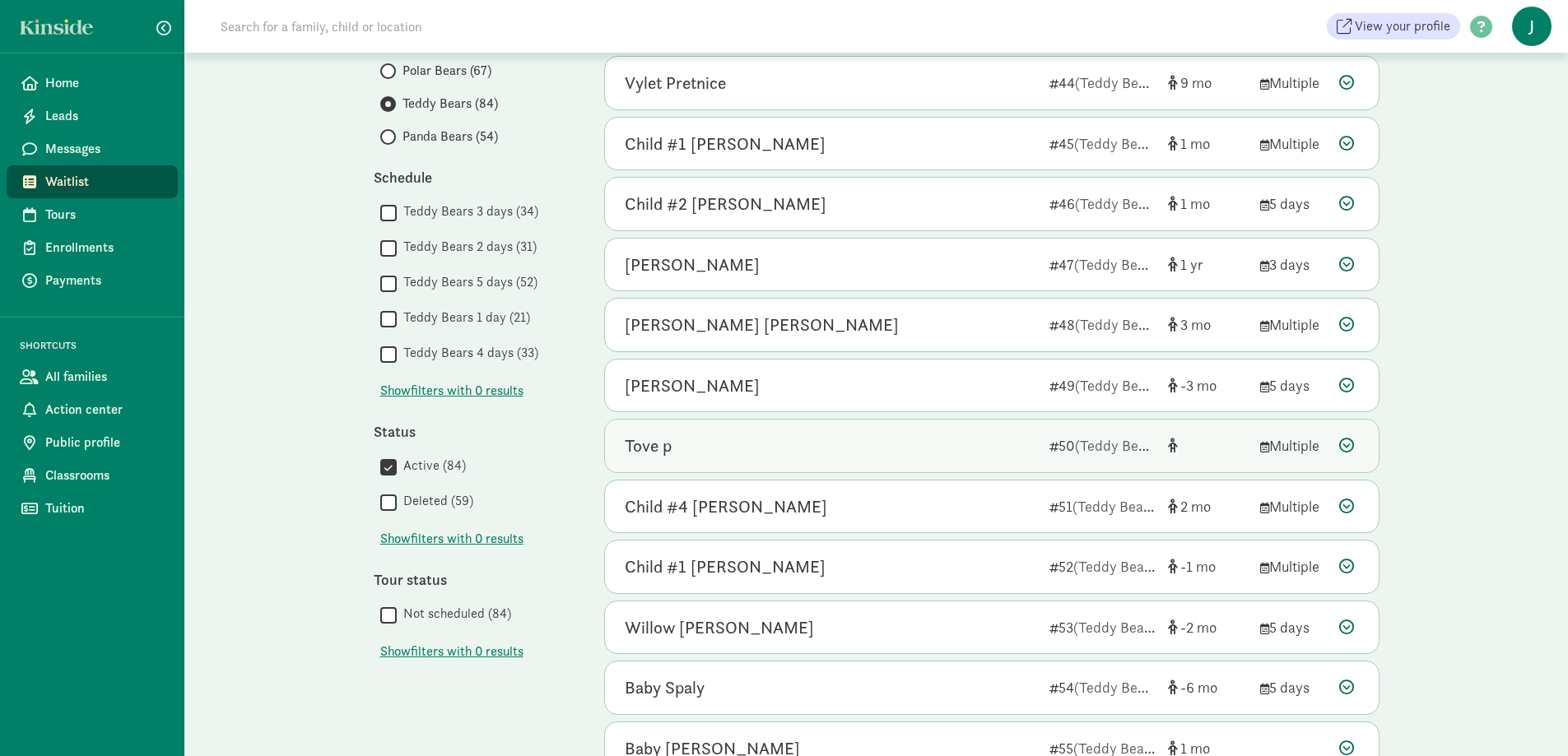
click at [643, 455] on div "Tove p" at bounding box center [648, 446] width 47 height 26
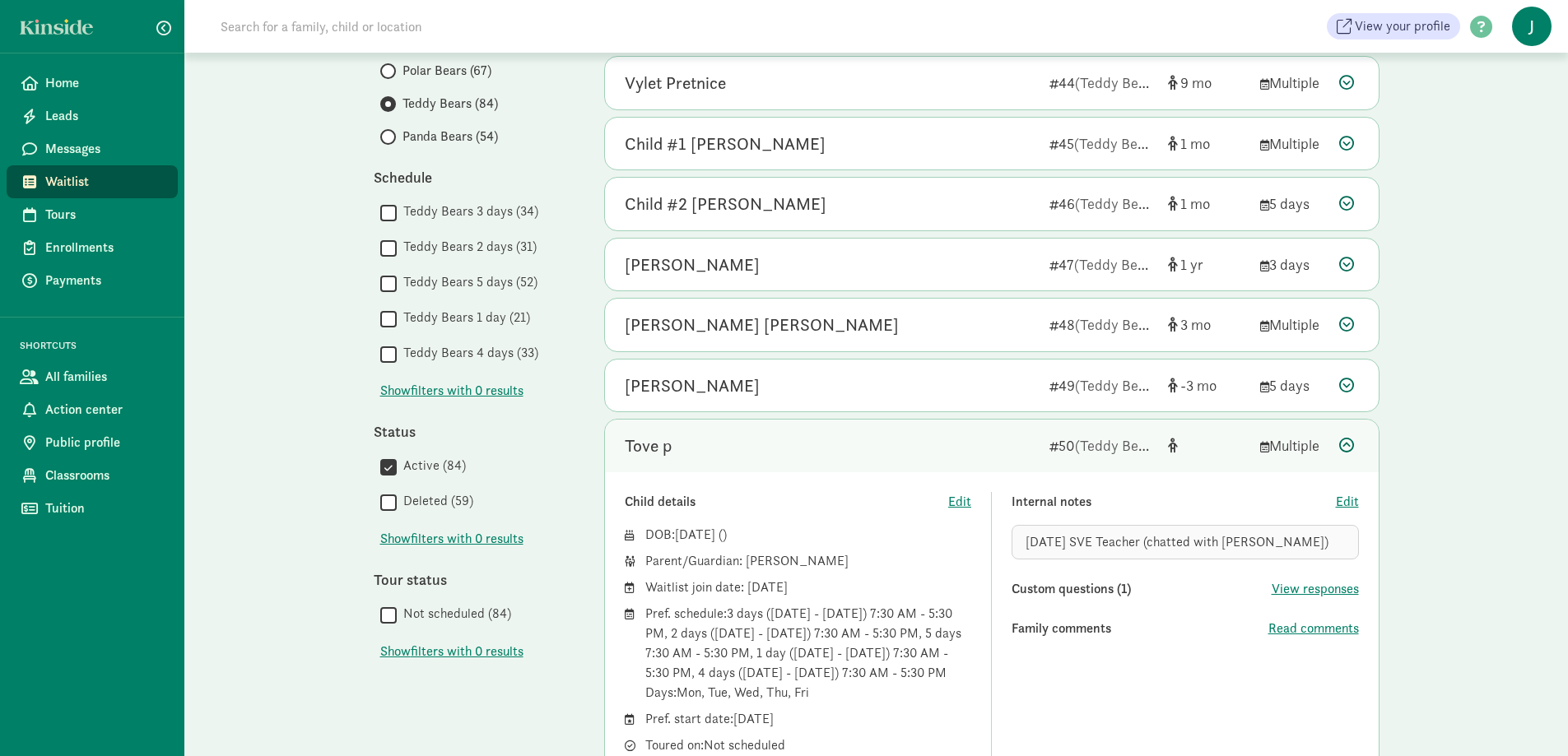
click at [1286, 537] on div "[DATE] SVE Teacher (chatted with [PERSON_NAME])" at bounding box center [1185, 542] width 347 height 35
click at [1269, 541] on div "[DATE] SVE Teacher (chatted with [PERSON_NAME])" at bounding box center [1185, 542] width 347 height 35
click at [1344, 502] on span "Edit" at bounding box center [1347, 502] width 23 height 20
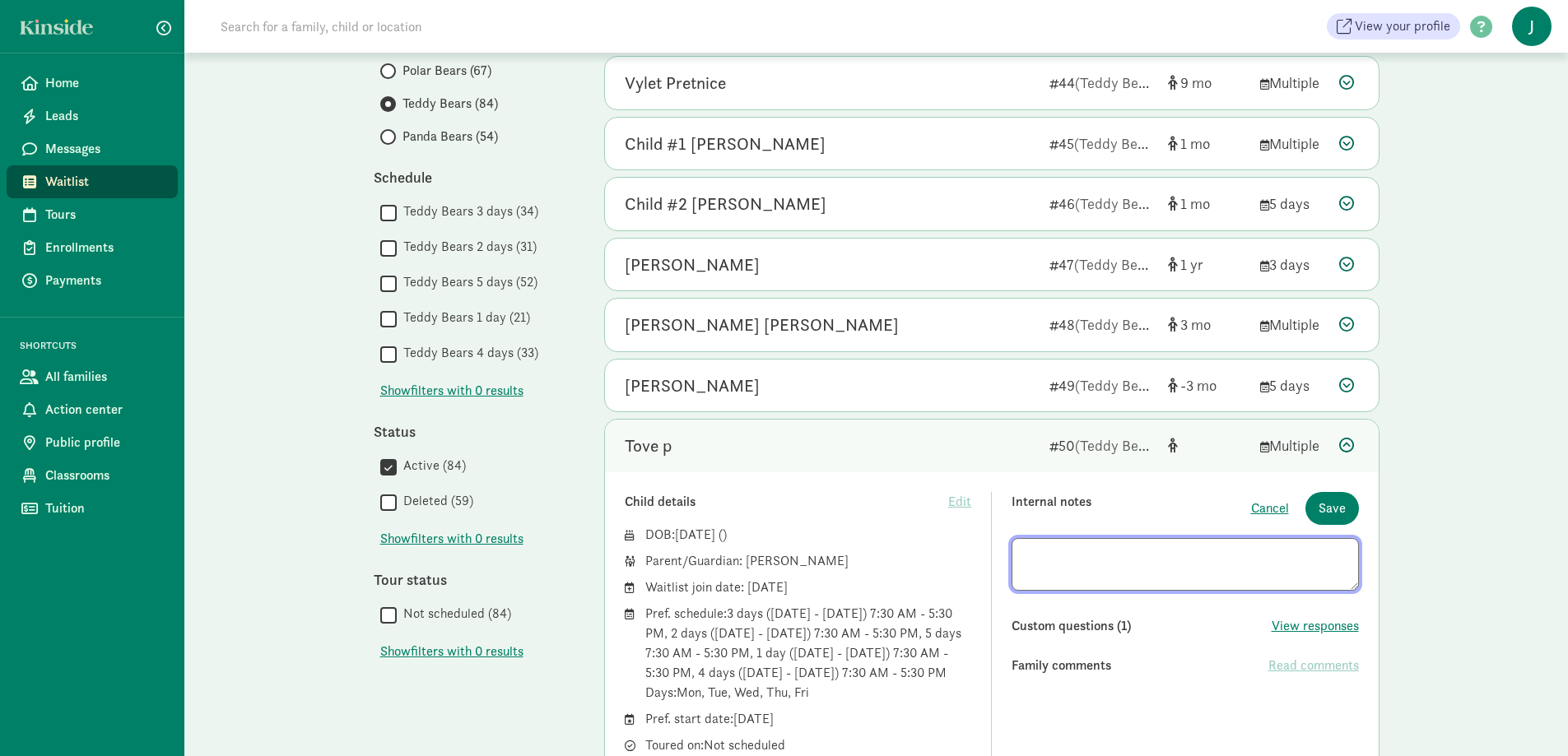
click at [1268, 558] on textarea at bounding box center [1185, 565] width 347 height 53
type textarea "[DATE] SVE Teacher (chatted with [PERSON_NAME]) [DATE] chatted with [PERSON_NAM…"
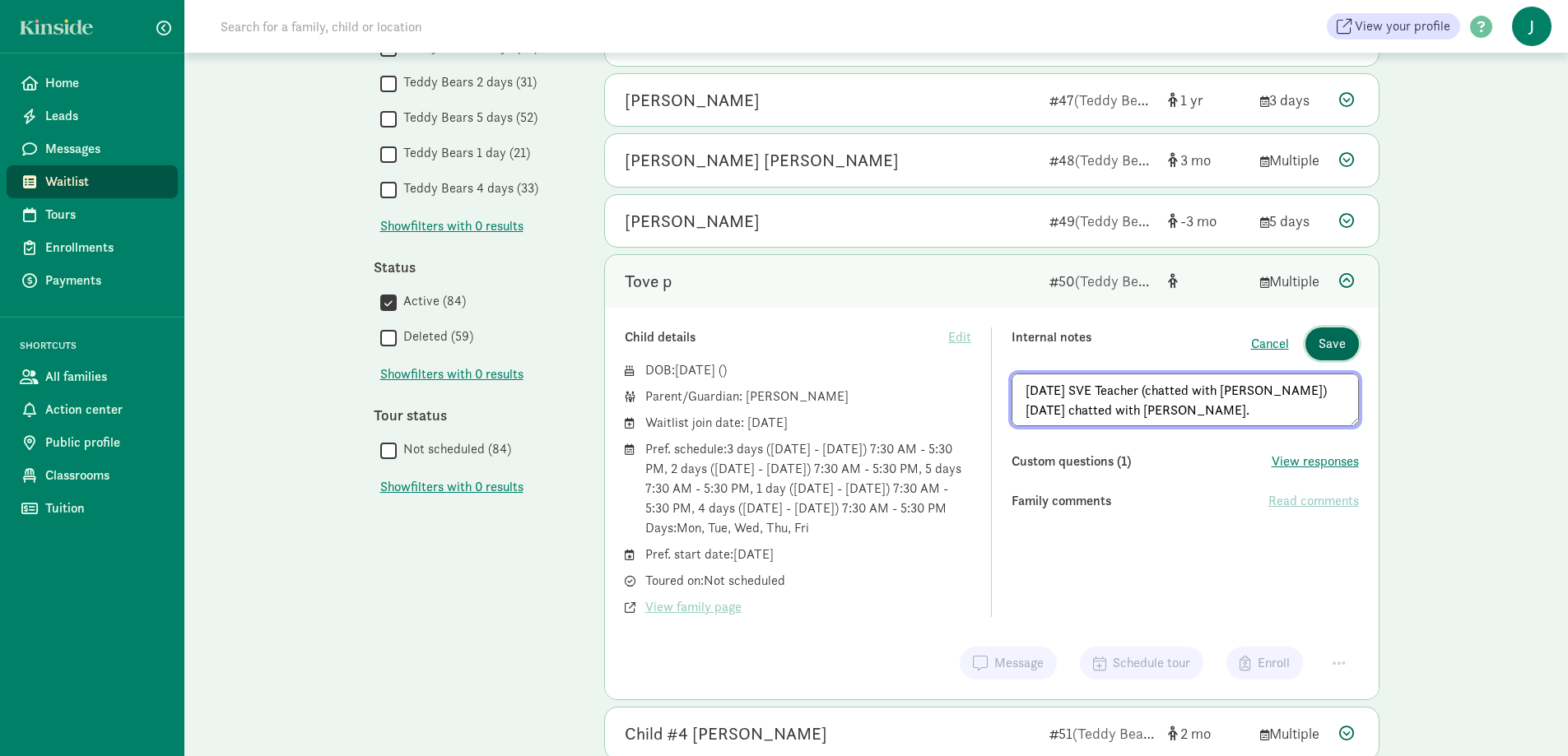
click at [1329, 338] on span "Save" at bounding box center [1332, 344] width 27 height 20
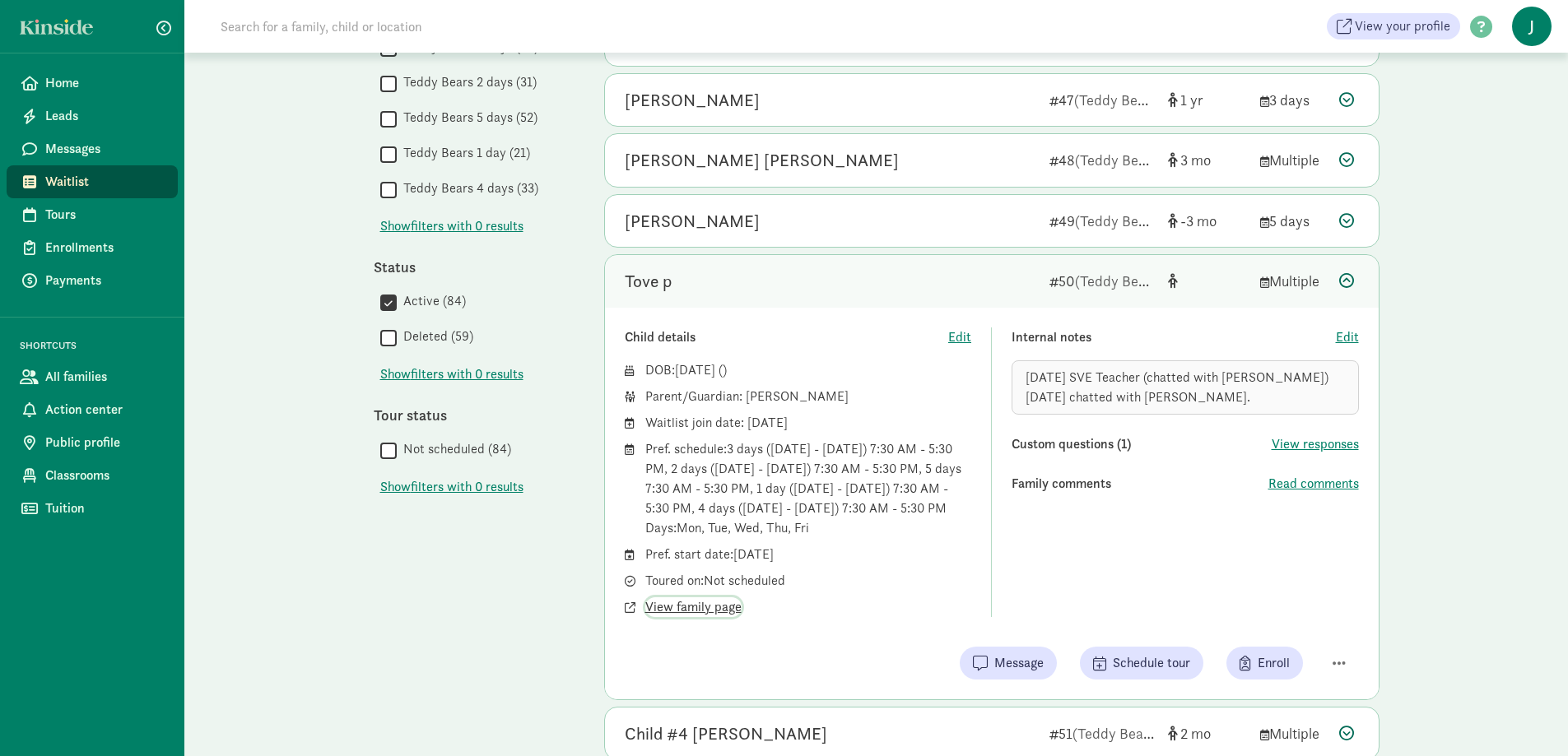
click at [719, 602] on span "View family page" at bounding box center [693, 607] width 96 height 20
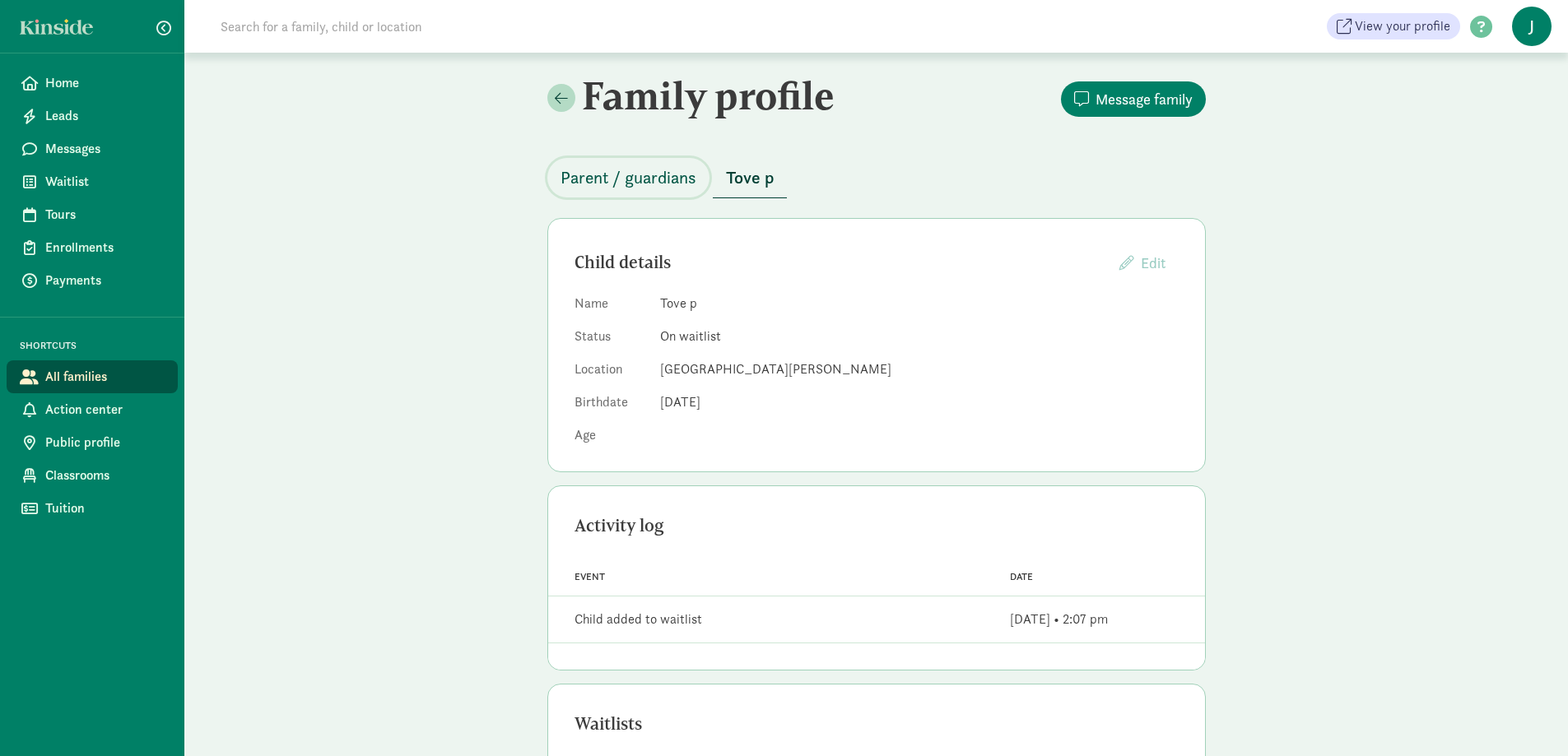
click at [582, 175] on span "Parent / guardians" at bounding box center [628, 178] width 136 height 26
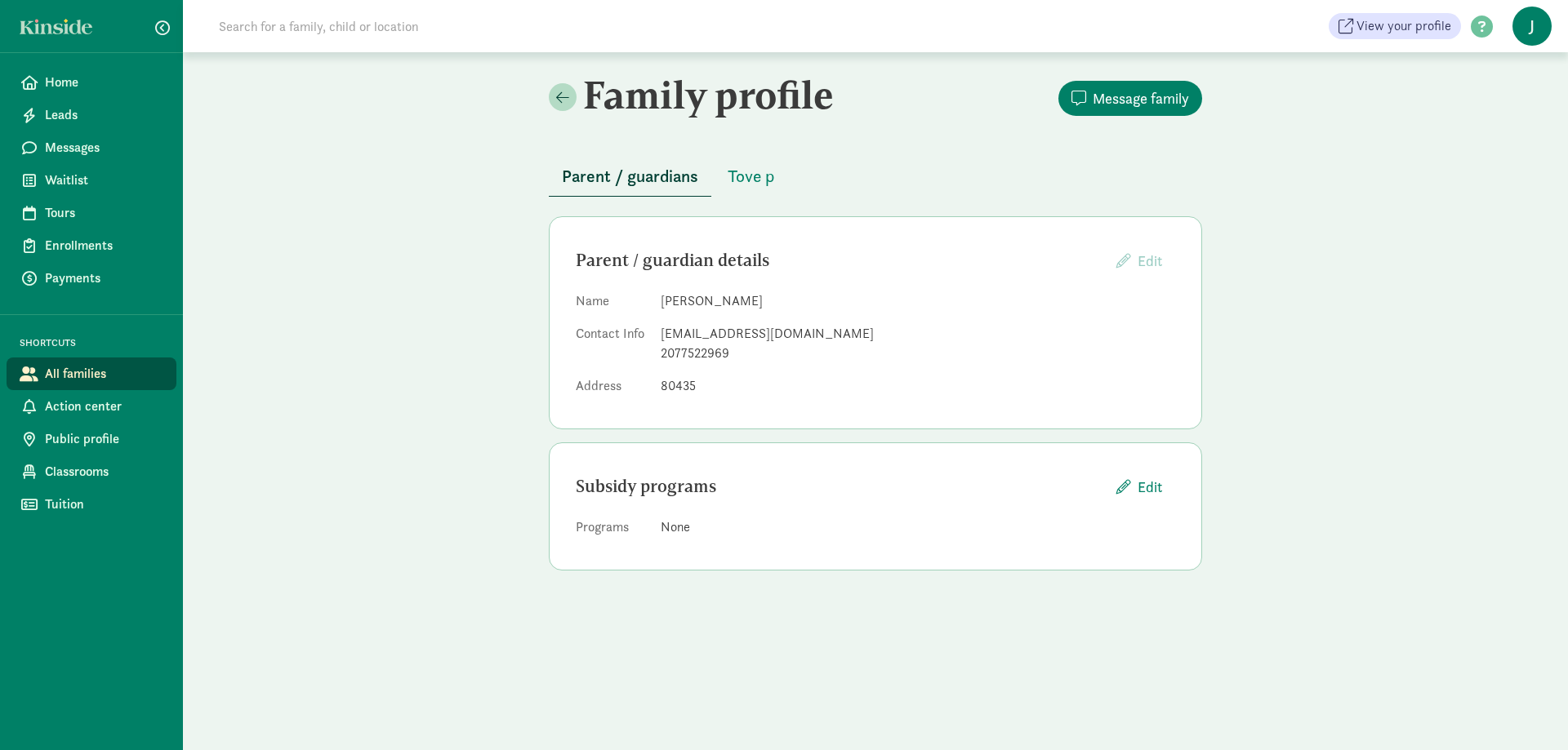
click at [812, 336] on div "[EMAIL_ADDRESS][DOMAIN_NAME]" at bounding box center [918, 333] width 515 height 19
drag, startPoint x: 662, startPoint y: 332, endPoint x: 799, endPoint y: 336, distance: 137.1
click at [799, 336] on div "[EMAIL_ADDRESS][DOMAIN_NAME]" at bounding box center [918, 333] width 515 height 19
copy div "[EMAIL_ADDRESS][DOMAIN_NAME]"
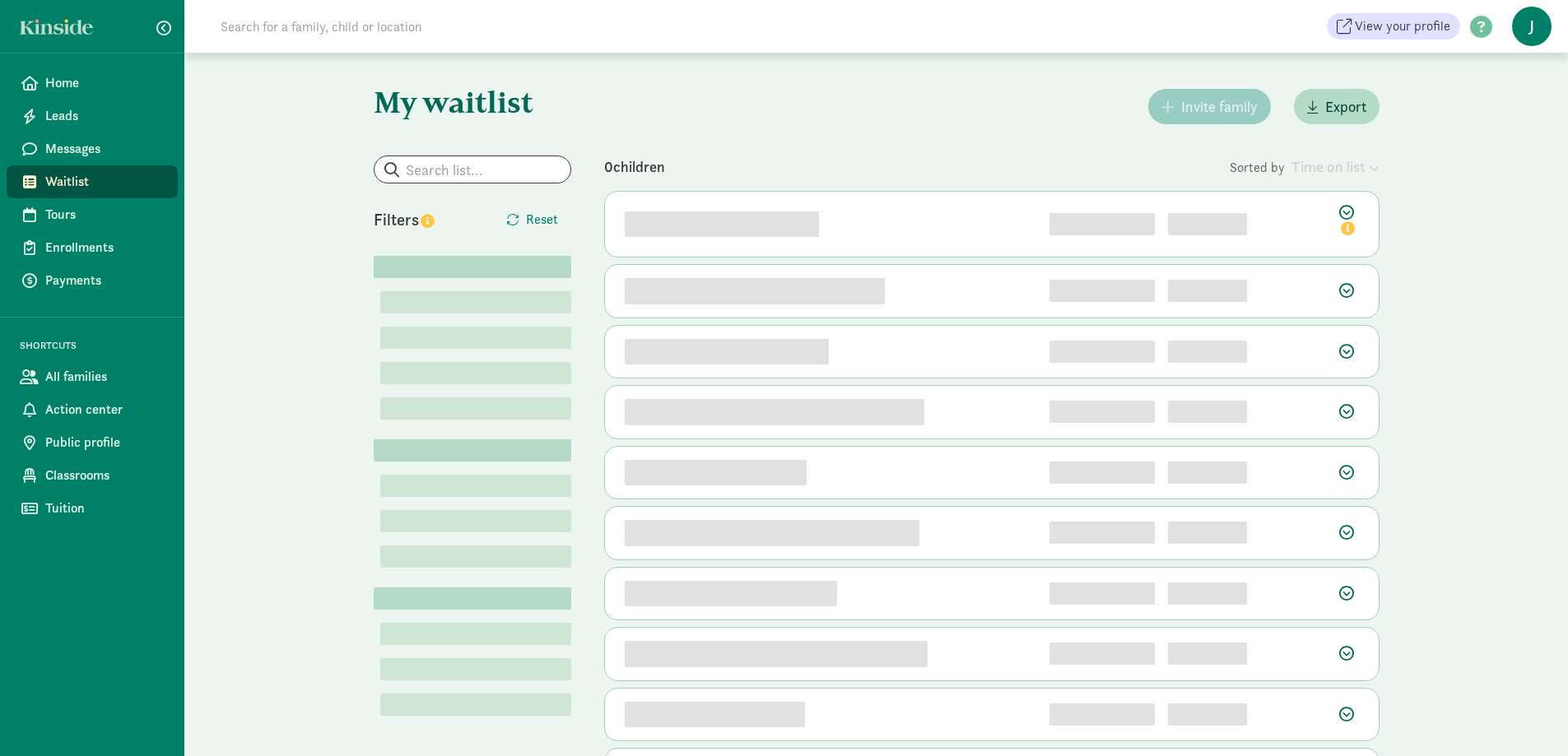
click at [398, 28] on input at bounding box center [441, 26] width 462 height 33
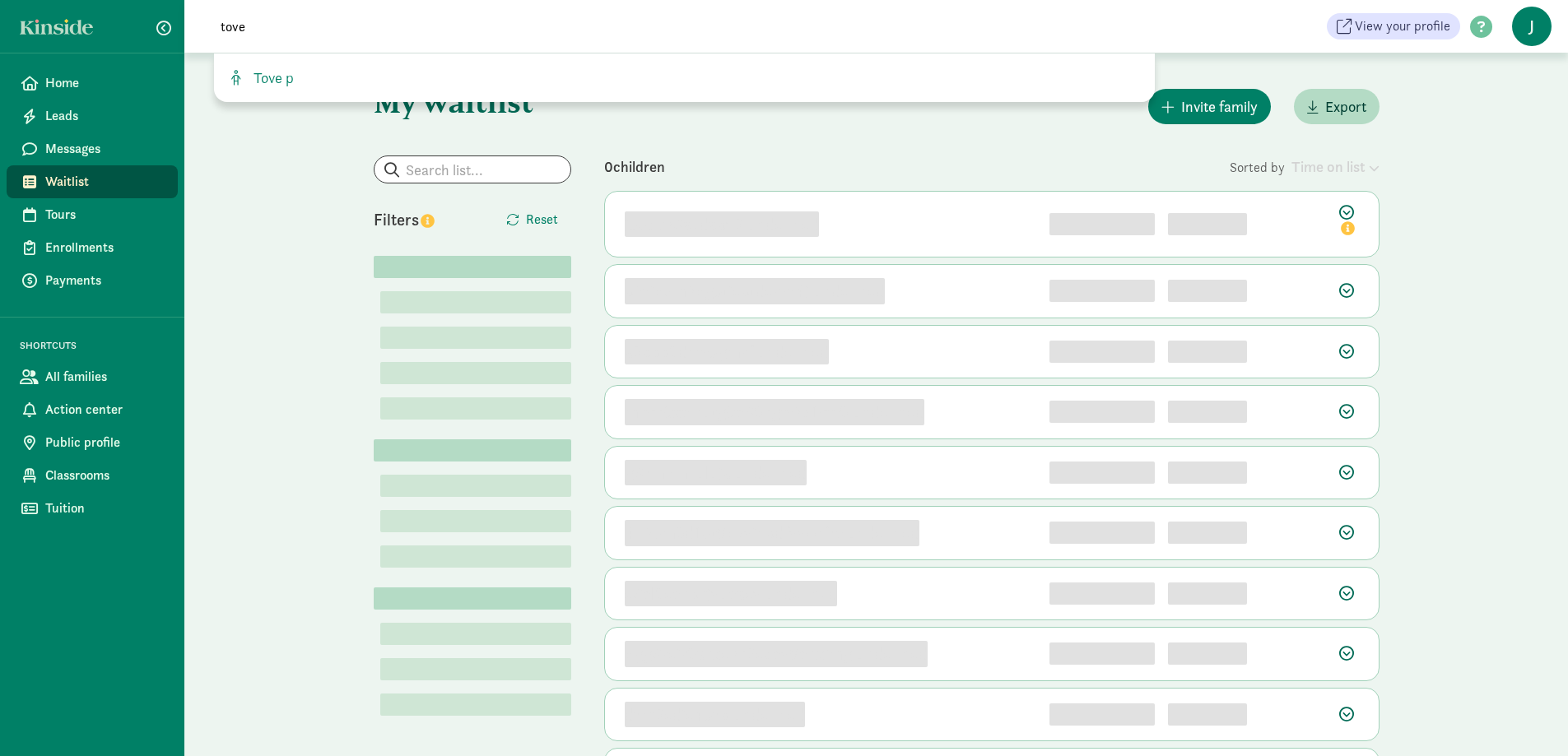
type input "tove"
click at [448, 169] on input "search" at bounding box center [472, 169] width 196 height 26
type input "tove"
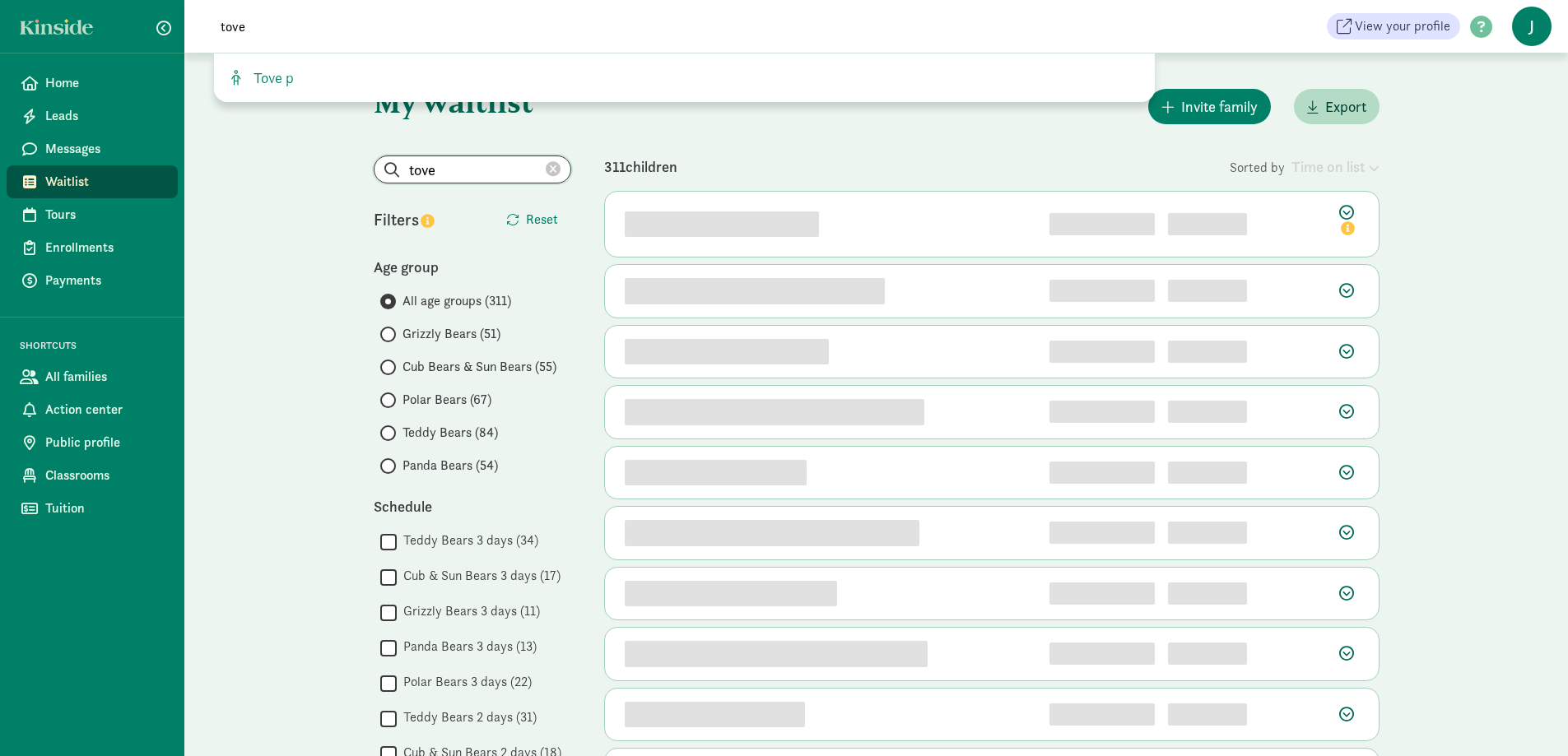
click at [479, 167] on input "tove" at bounding box center [472, 169] width 196 height 26
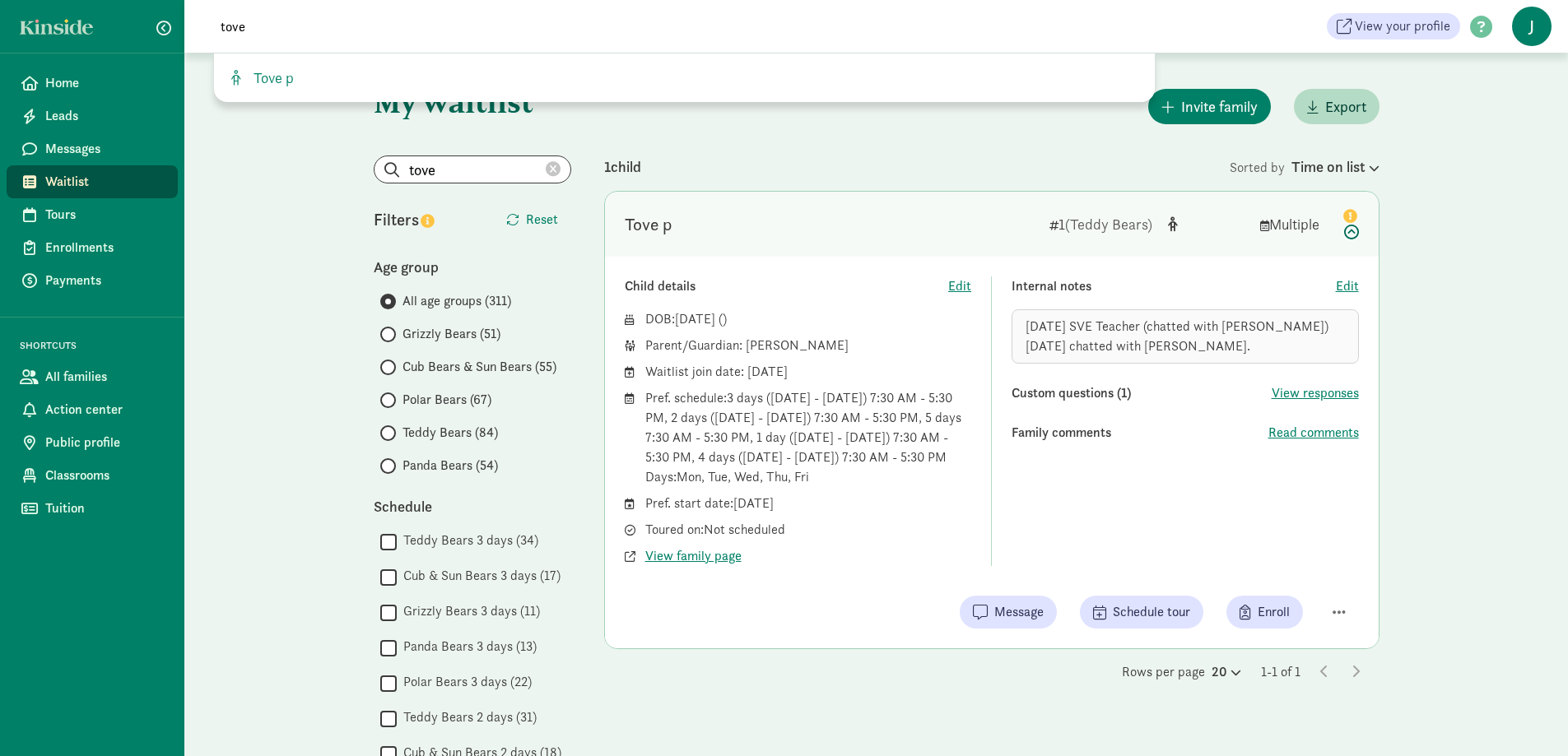
click at [1166, 350] on div "[DATE] SVE Teacher (chatted with [PERSON_NAME]) [DATE] chatted with [PERSON_NAM…" at bounding box center [1185, 337] width 347 height 54
click at [1166, 348] on div "[DATE] SVE Teacher (chatted with [PERSON_NAME]) [DATE] chatted with [PERSON_NAM…" at bounding box center [1185, 337] width 347 height 54
click at [1347, 284] on span "Edit" at bounding box center [1347, 286] width 23 height 20
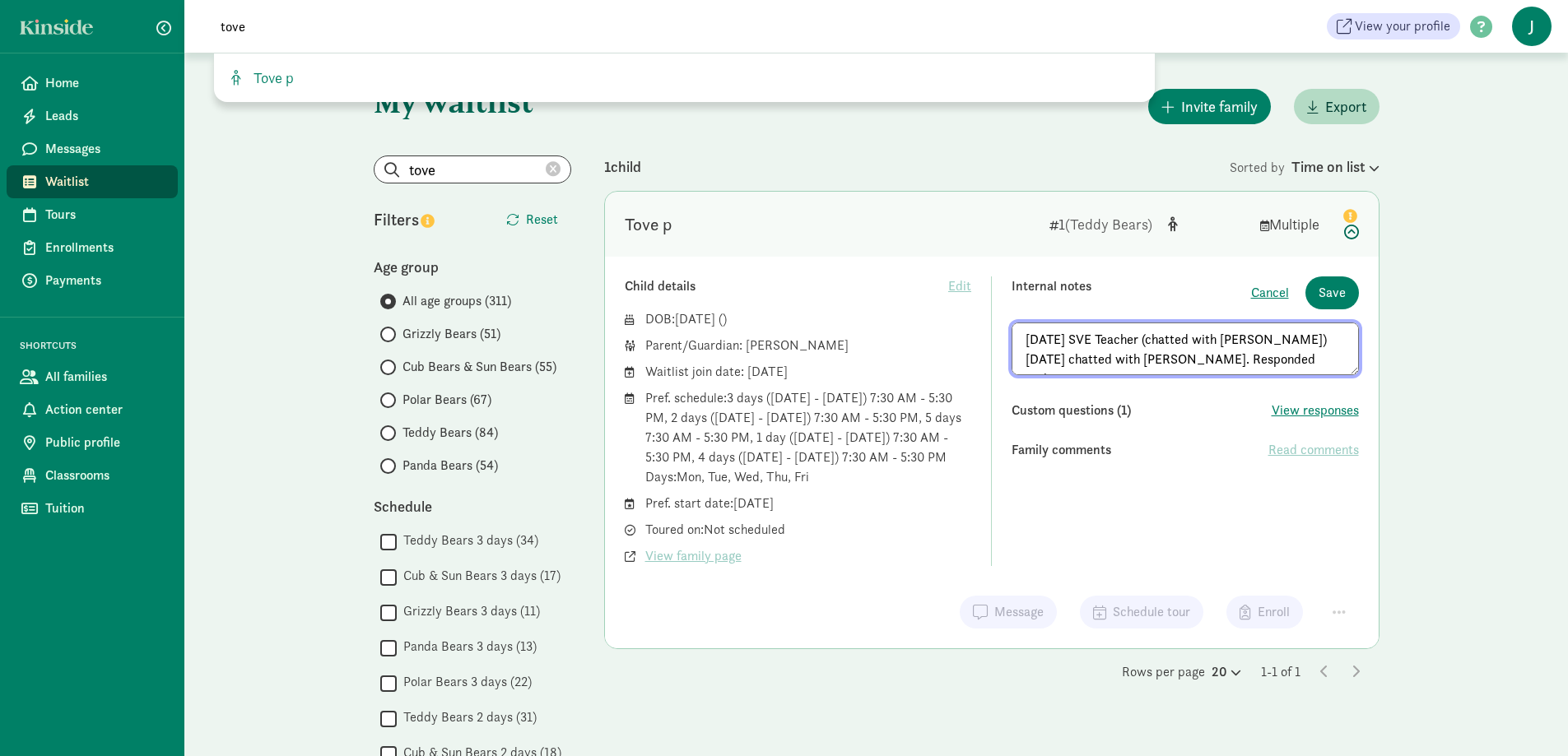
click at [1278, 353] on textarea "3/20/25 SVE Teacher (chatted with Katie) 3/25/25 chatted with Nicki. Responded …" at bounding box center [1185, 349] width 347 height 53
paste textarea "Hi Kendra, Thanks for calling, you’re welcome to call anytime. We have two spot…"
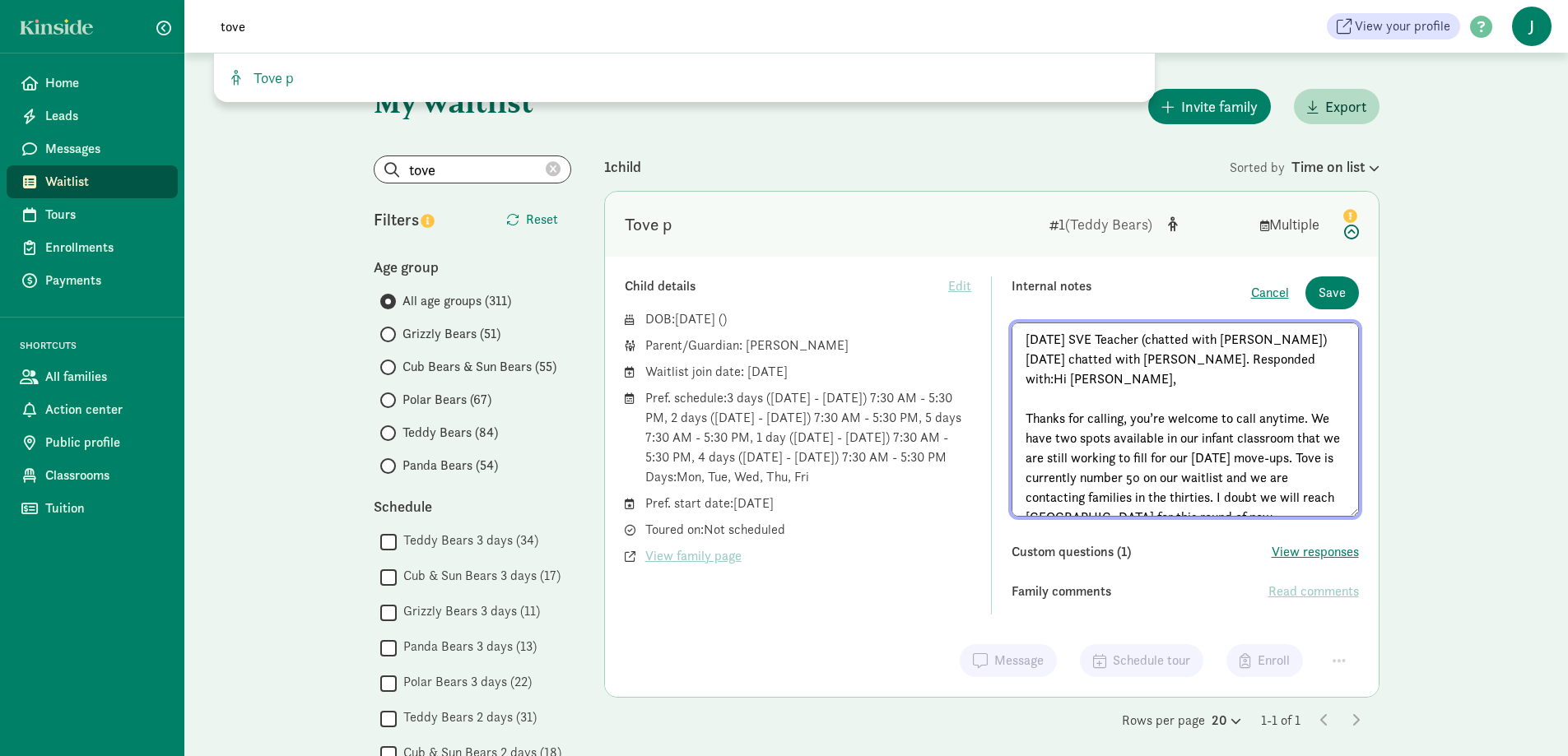
scroll to position [128, 0]
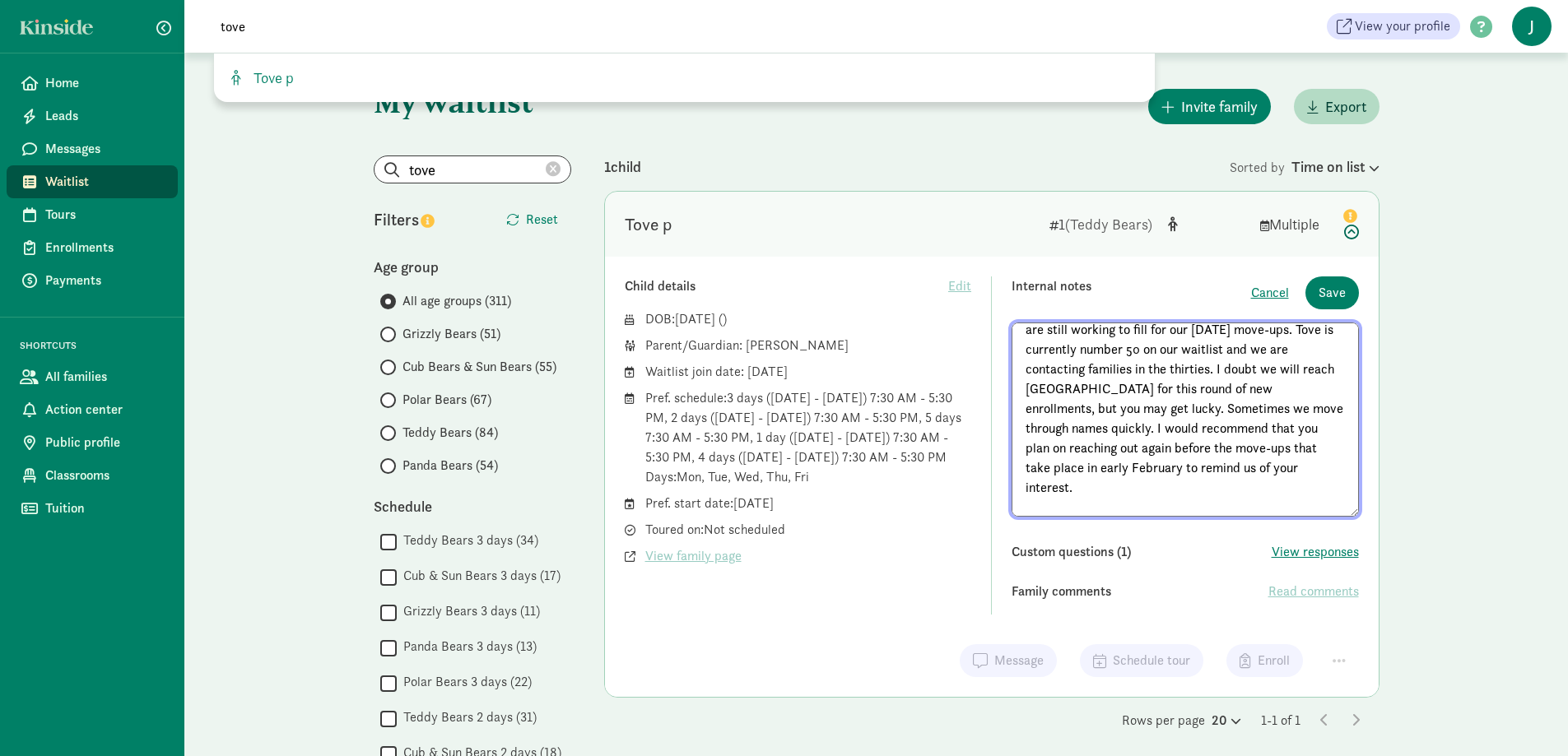
drag, startPoint x: 1278, startPoint y: 487, endPoint x: 898, endPoint y: 489, distance: 380.0
click at [898, 489] on div "Child details Edit DOB: Jul 26, 2025 ( ) Parent/Guardian: Kendra Kuehl Waitlist…" at bounding box center [991, 446] width 734 height 338
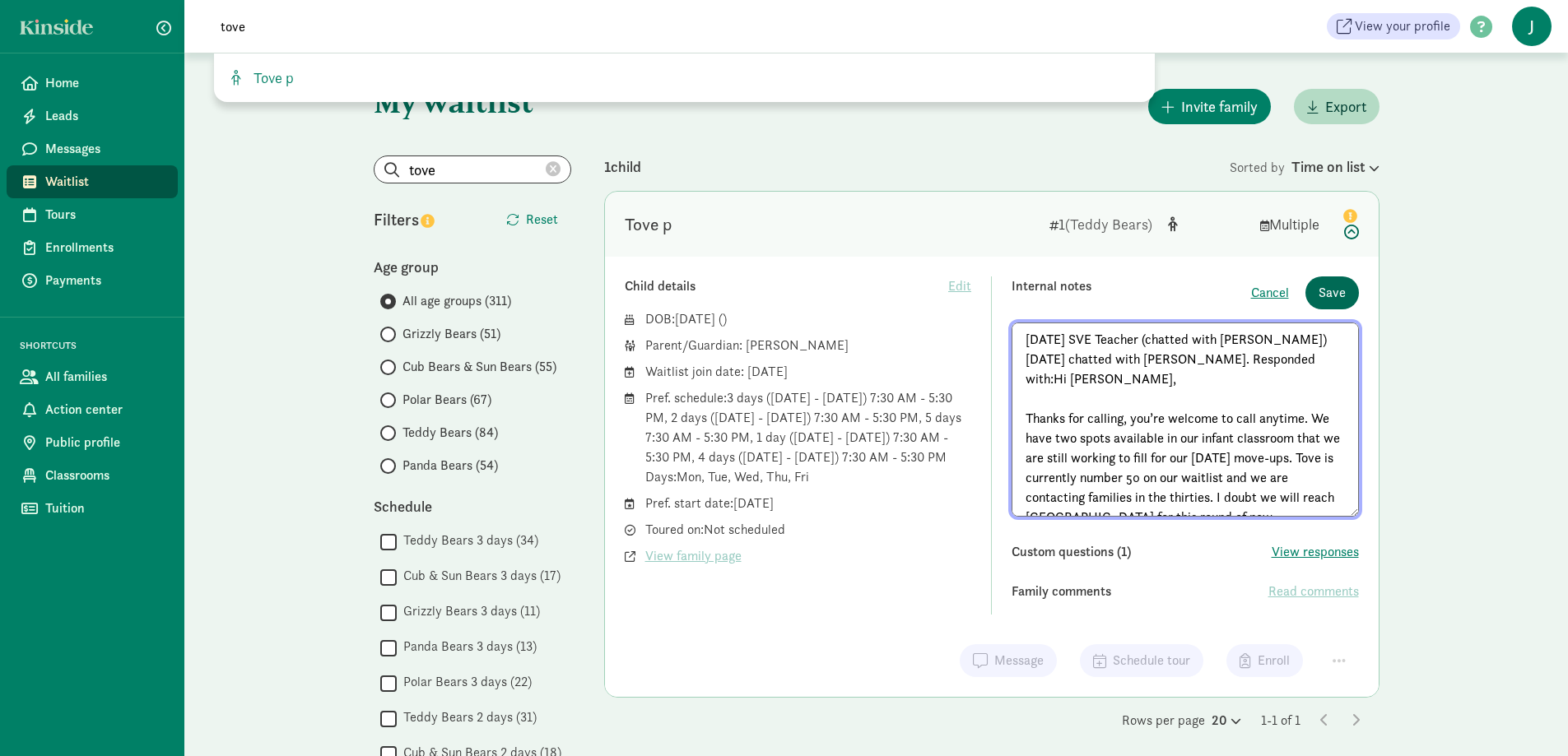
type textarea "3/20/25 SVE Teacher (chatted with Katie) 3/25/25 chatted with Nicki. Responded …"
click at [1332, 292] on span "Save" at bounding box center [1332, 293] width 27 height 20
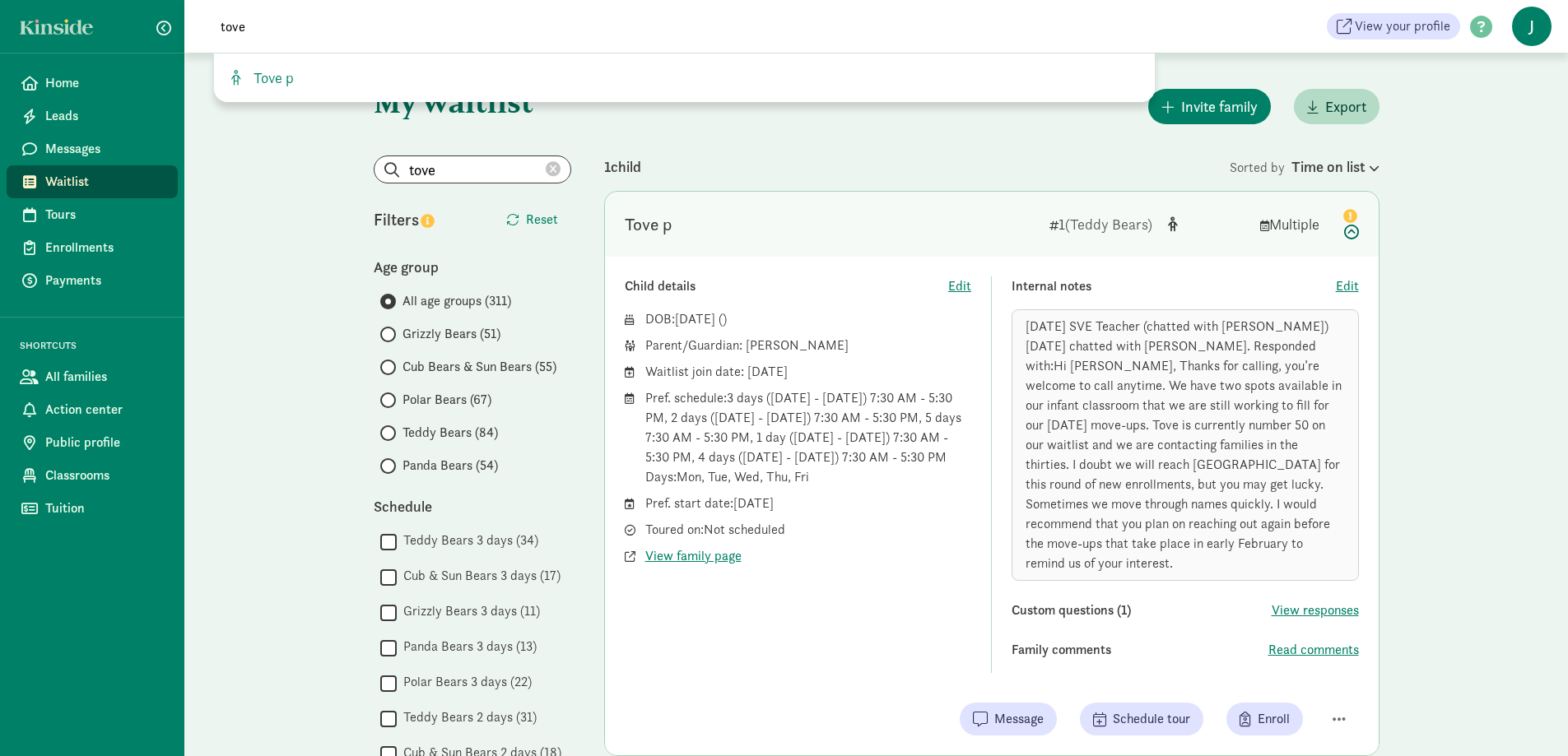
drag, startPoint x: 245, startPoint y: 28, endPoint x: 118, endPoint y: 26, distance: 127.0
click at [118, 26] on div "Home Leads Messages Waitlist Tours Enrollments Payments SHORTCUTS All families …" at bounding box center [784, 26] width 1568 height 53
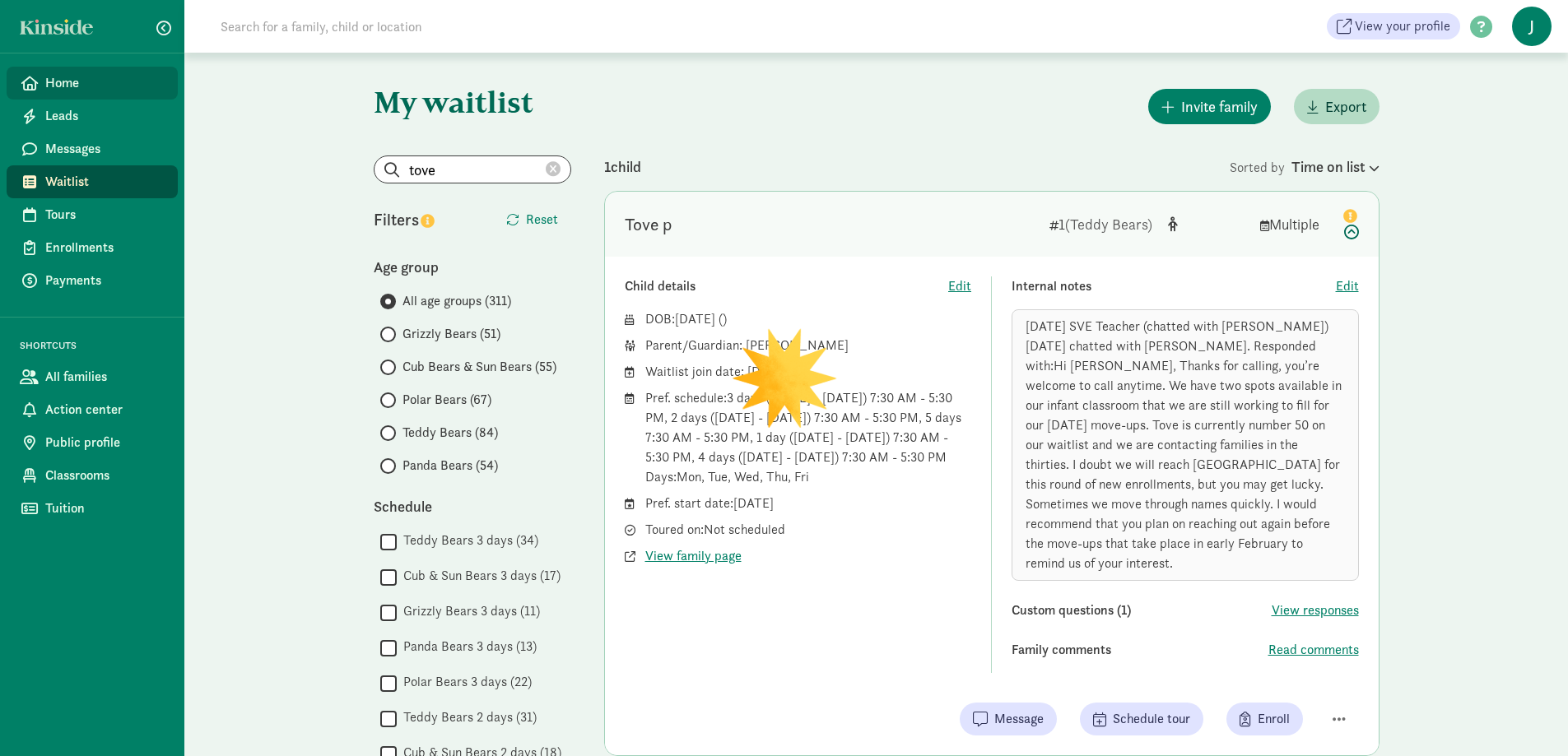
click at [71, 84] on span "Home" at bounding box center [105, 82] width 119 height 20
